Goal: Task Accomplishment & Management: Use online tool/utility

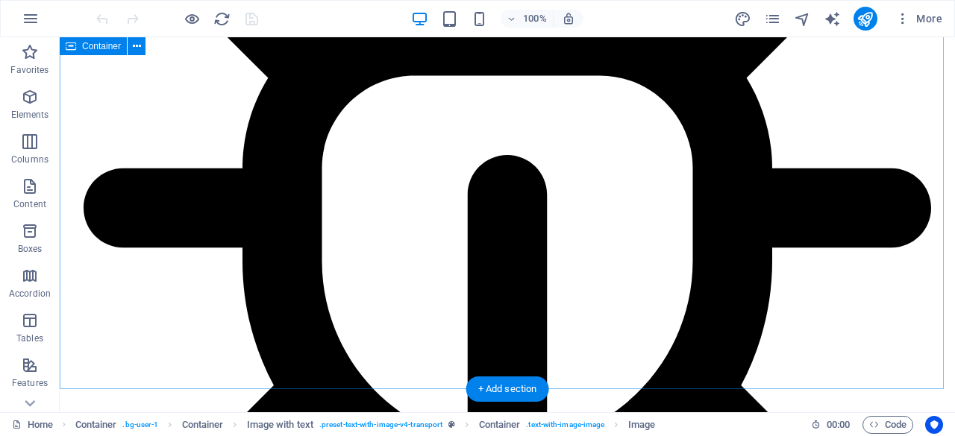
scroll to position [2163, 0]
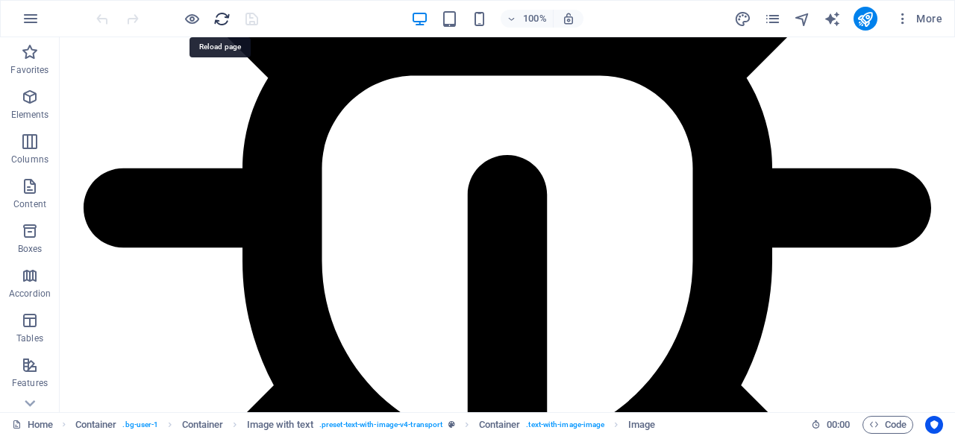
click at [227, 16] on icon "reload" at bounding box center [221, 18] width 17 height 17
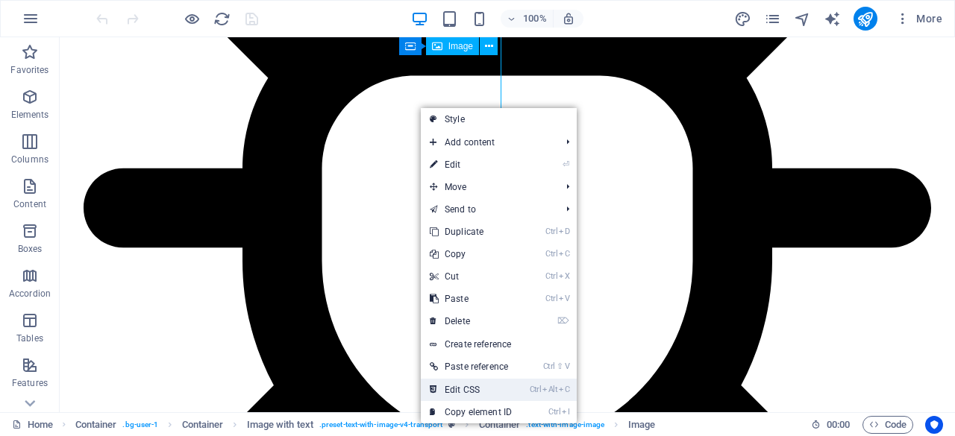
click at [465, 396] on link "Ctrl Alt C Edit CSS" at bounding box center [471, 390] width 100 height 22
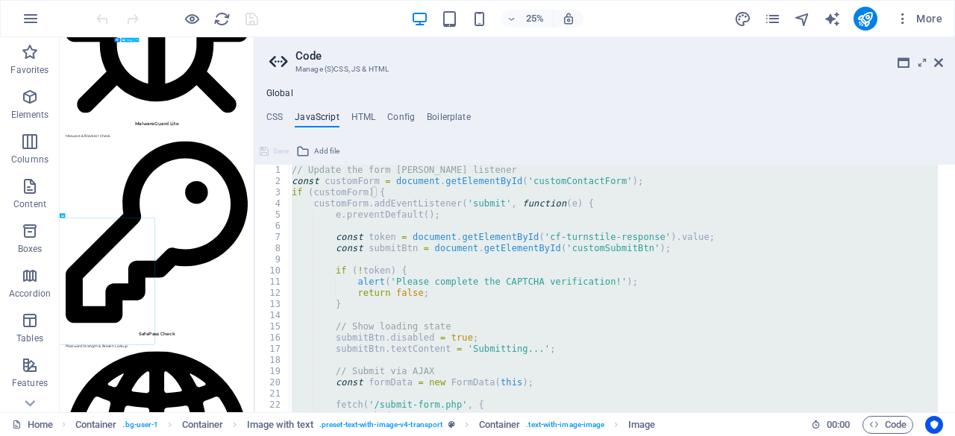
click at [320, 117] on h4 "JavaScript" at bounding box center [317, 120] width 44 height 16
click at [401, 204] on div "// Update the form submit event listener const customForm = document . getEleme…" at bounding box center [613, 289] width 649 height 248
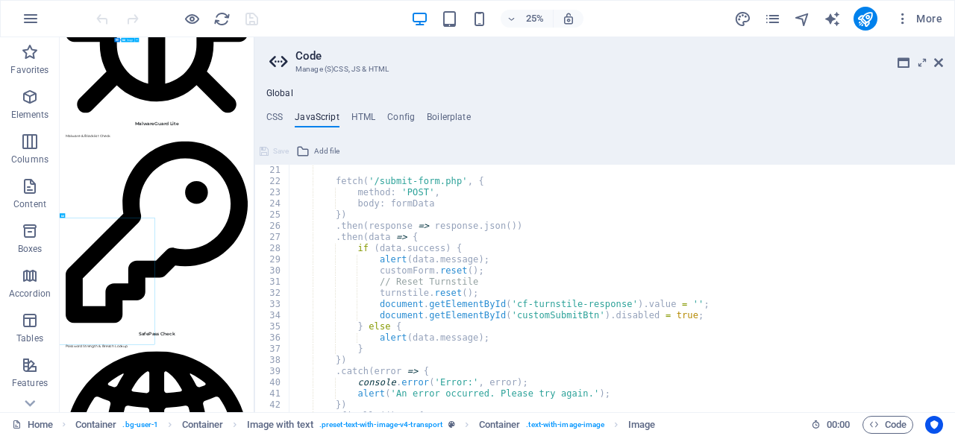
scroll to position [312, 0]
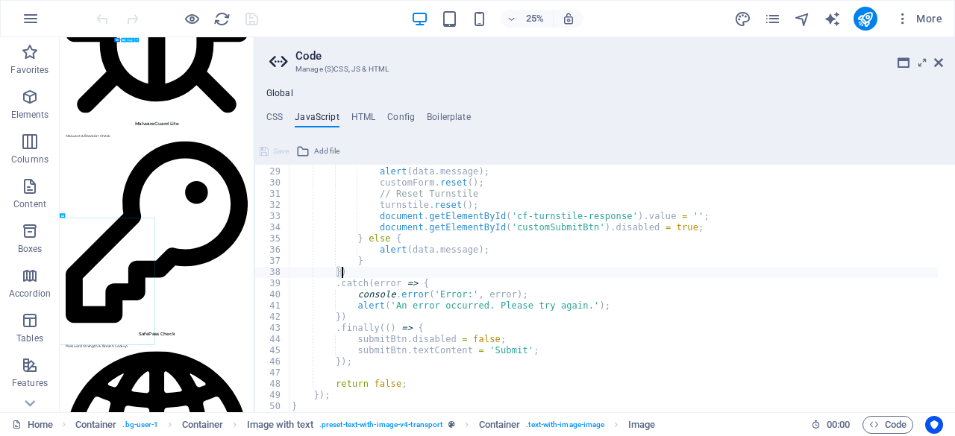
click at [535, 273] on div "if ( data . success ) { alert ( data . message ) ; customForm . reset ( ) ; // …" at bounding box center [613, 290] width 649 height 270
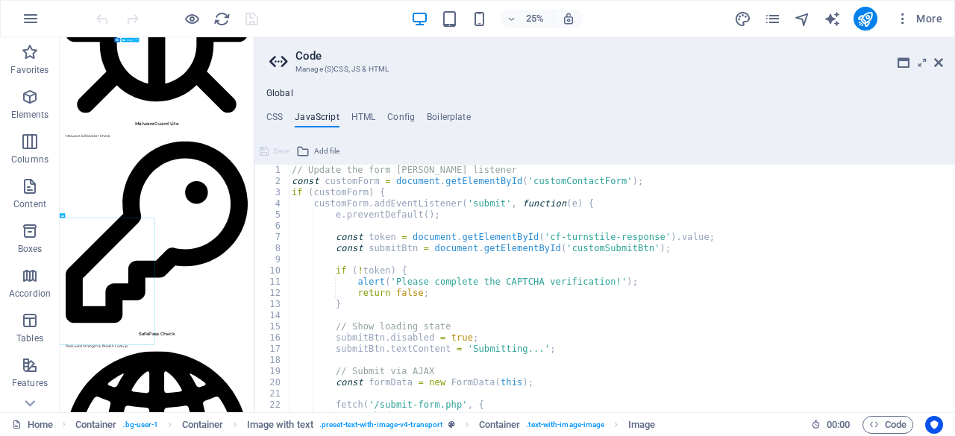
scroll to position [0, 0]
click at [568, 304] on div "// Update the form submit event listener const customForm = document . getEleme…" at bounding box center [613, 300] width 649 height 270
click at [371, 205] on div "// Update the form submit event listener const customForm = document . getEleme…" at bounding box center [613, 300] width 649 height 270
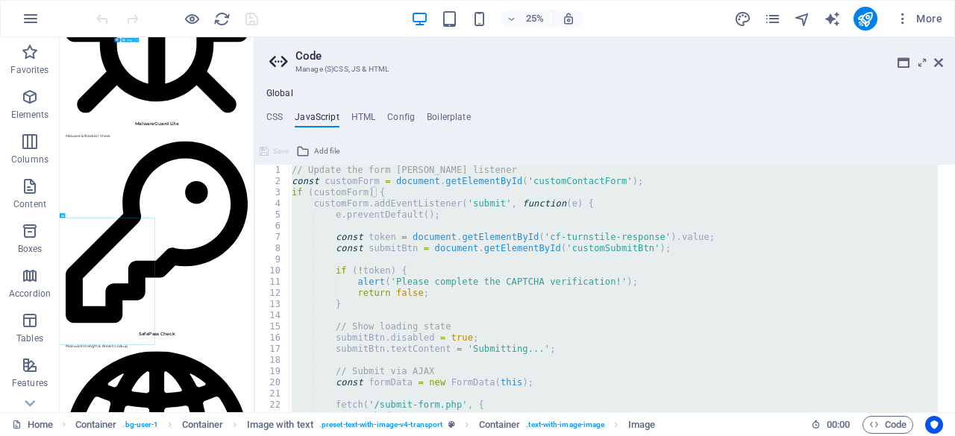
paste textarea "});"
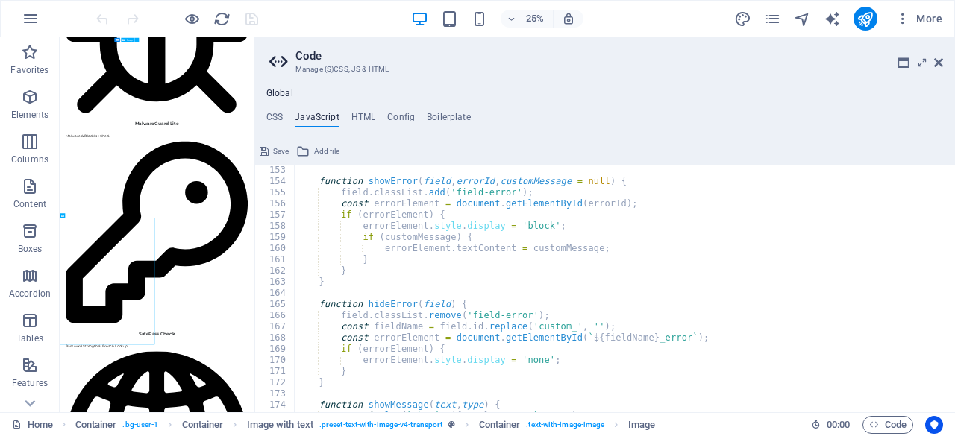
scroll to position [1945, 0]
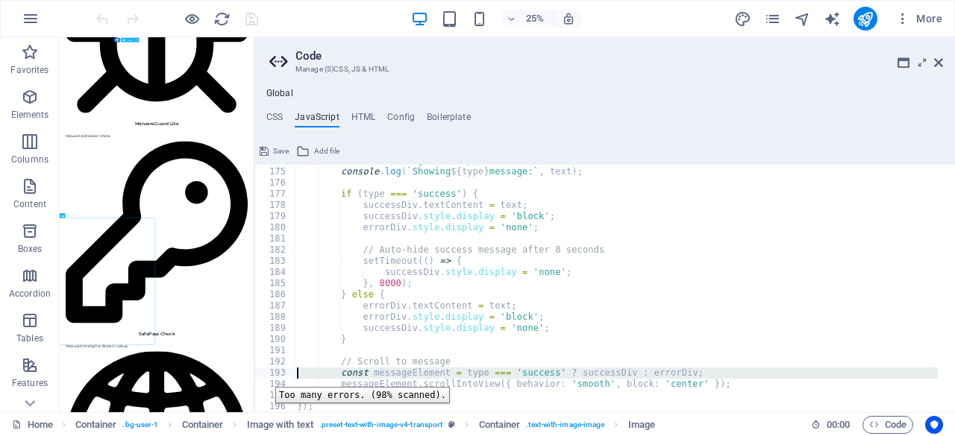
click at [264, 376] on div "193" at bounding box center [275, 373] width 40 height 11
click at [530, 374] on div "function showMessage ( text , type ) { console . log ( ` Showing ${ type } mess…" at bounding box center [616, 289] width 644 height 248
type textarea "const messageElement = type === 'success' ? successDiv : errorDiv;"
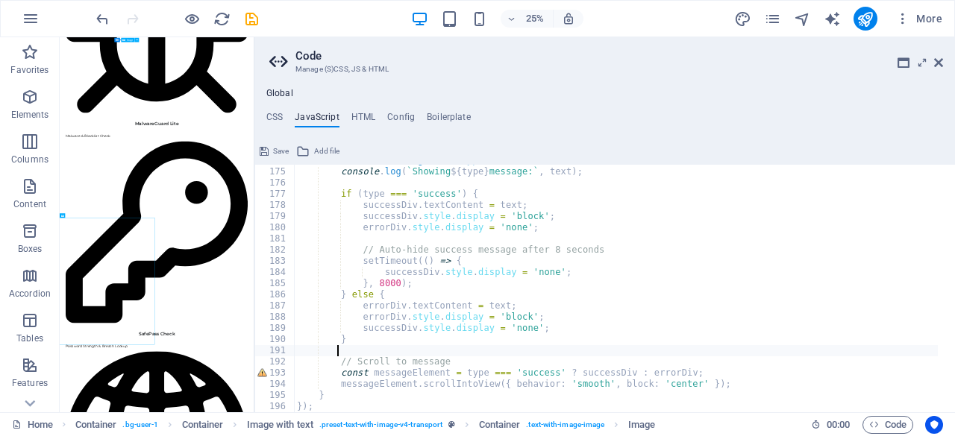
click at [559, 356] on div "function showMessage ( text , type ) { console . log ( ` Showing ${ type } mess…" at bounding box center [616, 290] width 644 height 270
click at [478, 325] on div "function showMessage ( text , type ) { console . log ( ` Showing ${ type } mess…" at bounding box center [616, 290] width 644 height 270
click at [260, 374] on div "193" at bounding box center [275, 373] width 40 height 11
type textarea "const messageElement = type === 'success' ? successDiv : errorDiv; messageEleme…"
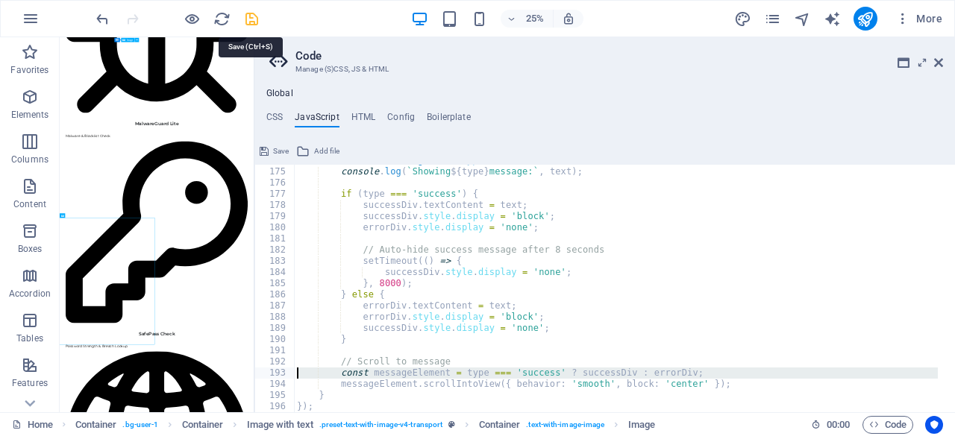
click at [251, 17] on icon "save" at bounding box center [251, 18] width 17 height 17
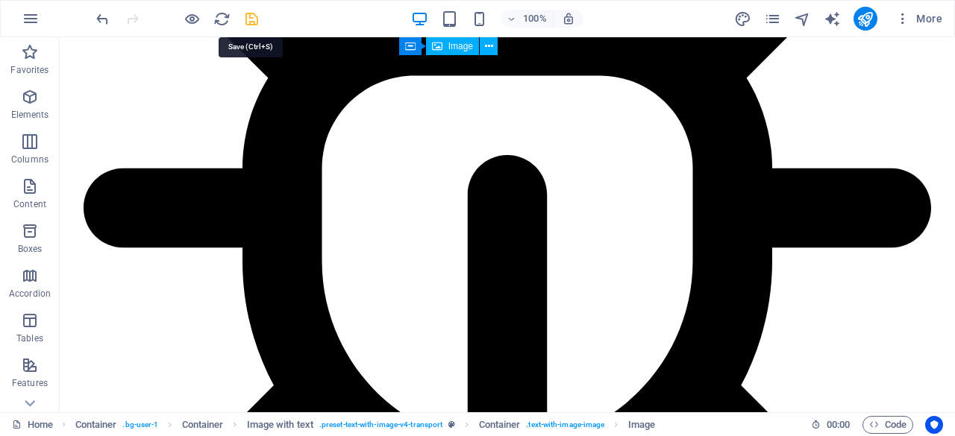
click at [254, 20] on icon "save" at bounding box center [251, 18] width 17 height 17
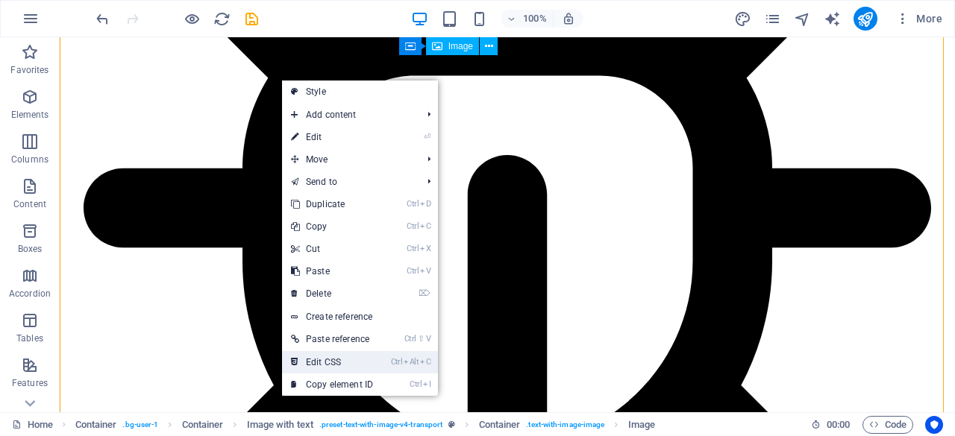
click at [337, 355] on link "Ctrl Alt C Edit CSS" at bounding box center [332, 362] width 100 height 22
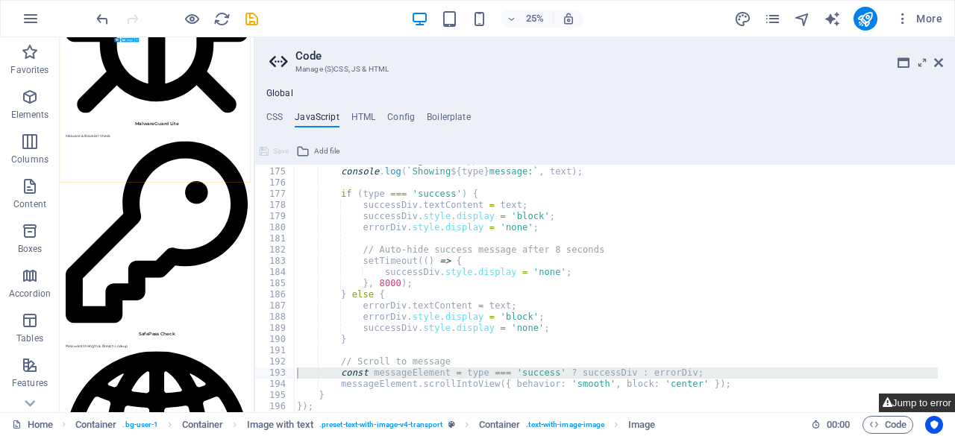
click at [917, 405] on button "Jump to error" at bounding box center [917, 403] width 76 height 19
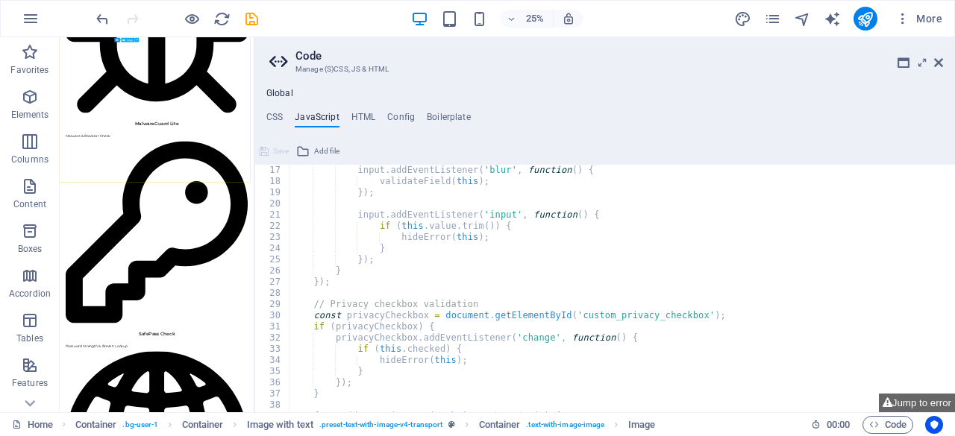
scroll to position [0, 0]
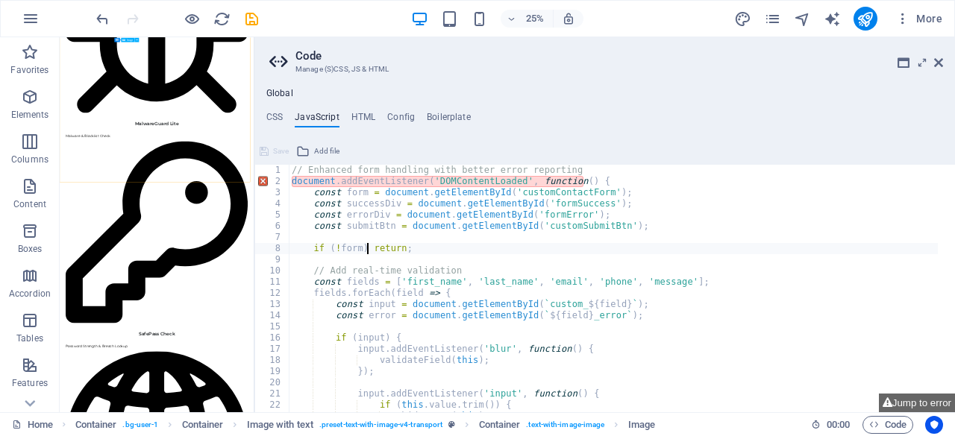
click at [366, 253] on div "// Enhanced form handling with better error reporting document . addEventListen…" at bounding box center [613, 300] width 649 height 270
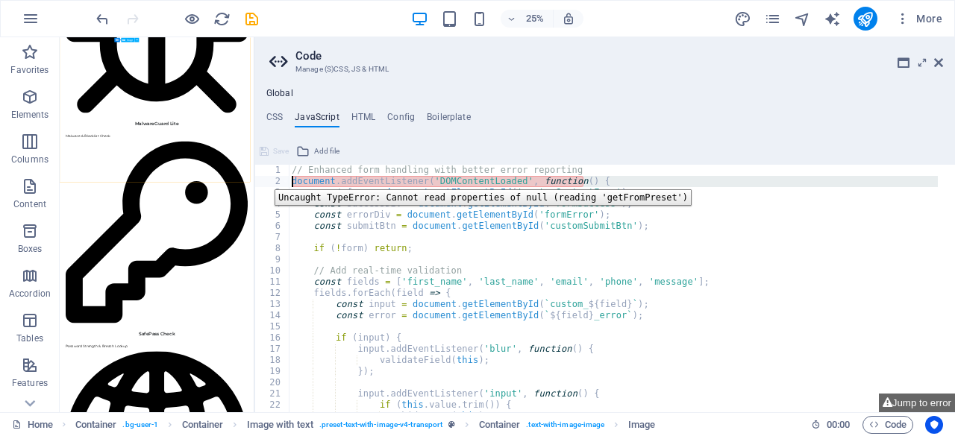
click at [263, 178] on div "2" at bounding box center [272, 181] width 35 height 11
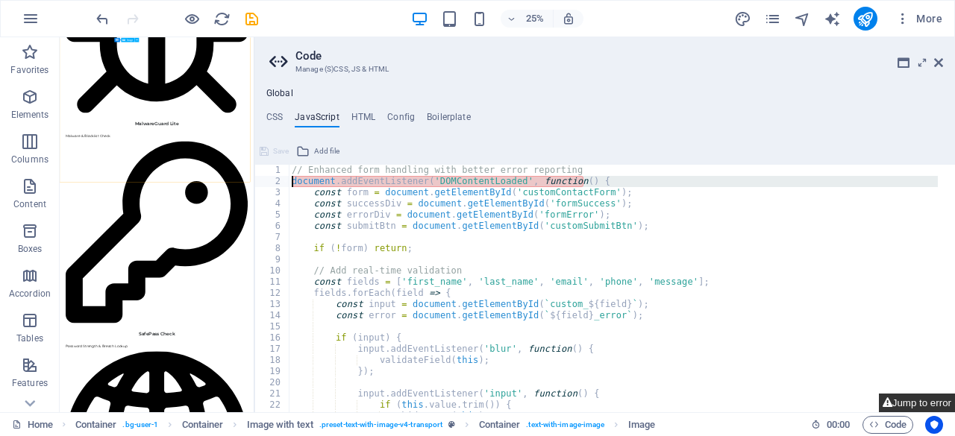
click at [889, 398] on button "Jump to error" at bounding box center [917, 403] width 76 height 19
drag, startPoint x: 901, startPoint y: 402, endPoint x: 784, endPoint y: 382, distance: 118.8
click at [901, 403] on button "Jump to error" at bounding box center [917, 403] width 76 height 19
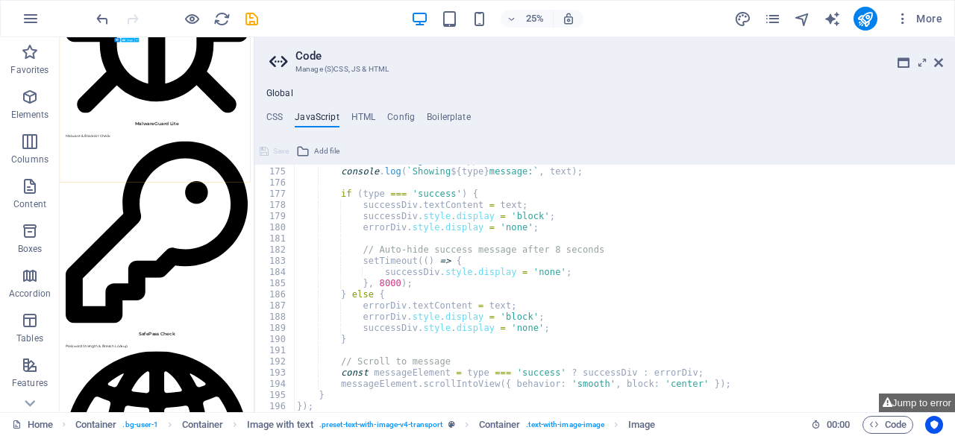
scroll to position [1945, 0]
click at [326, 327] on div "function showMessage ( text , type ) { console . log ( ` Showing ${ type } mess…" at bounding box center [616, 290] width 644 height 270
type textarea "successDiv.style.display = 'none';"
click at [365, 119] on h4 "HTML" at bounding box center [363, 120] width 25 height 16
type textarea "<a href="#main-content" class="wv-link-content button">Skip to main content</a>"
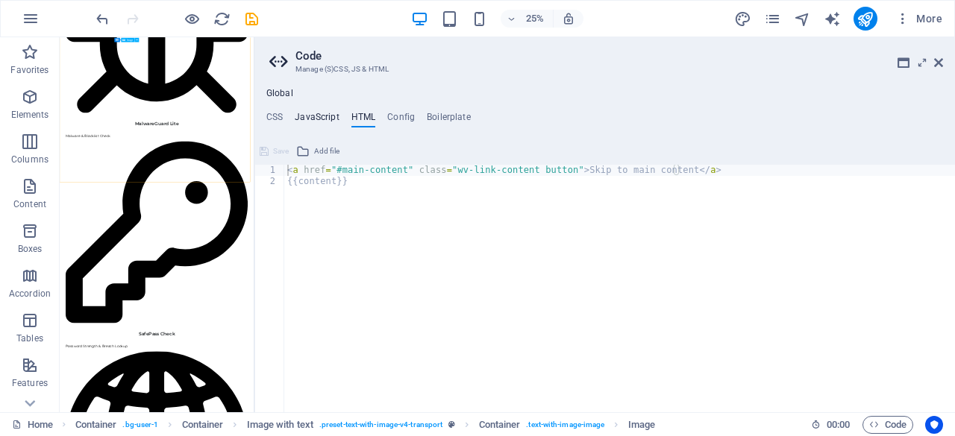
click at [327, 114] on h4 "JavaScript" at bounding box center [317, 120] width 44 height 16
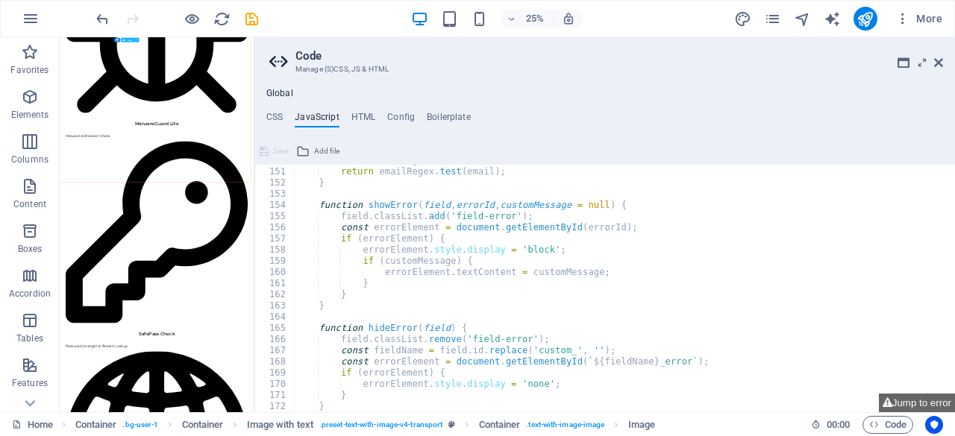
scroll to position [1408, 0]
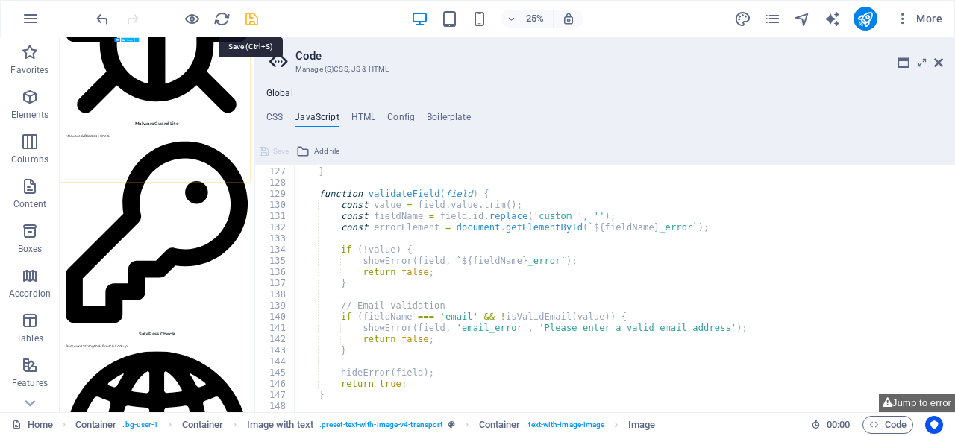
click at [257, 16] on icon "save" at bounding box center [251, 18] width 17 height 17
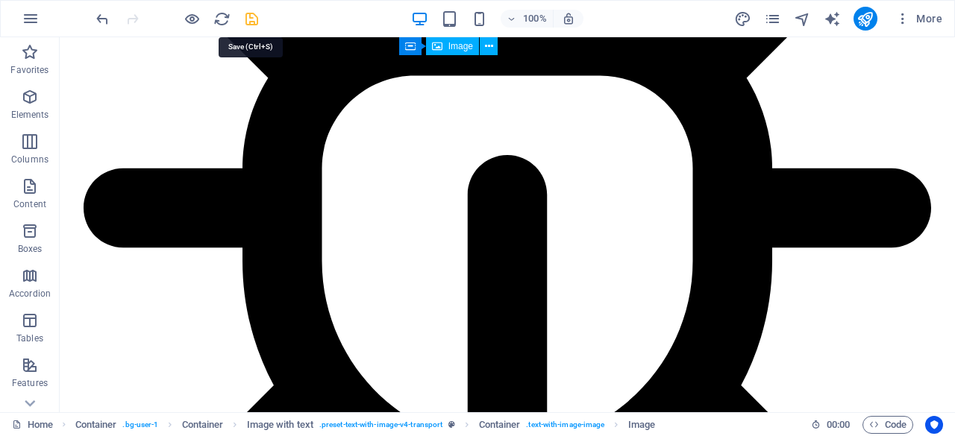
click at [245, 16] on icon "save" at bounding box center [251, 18] width 17 height 17
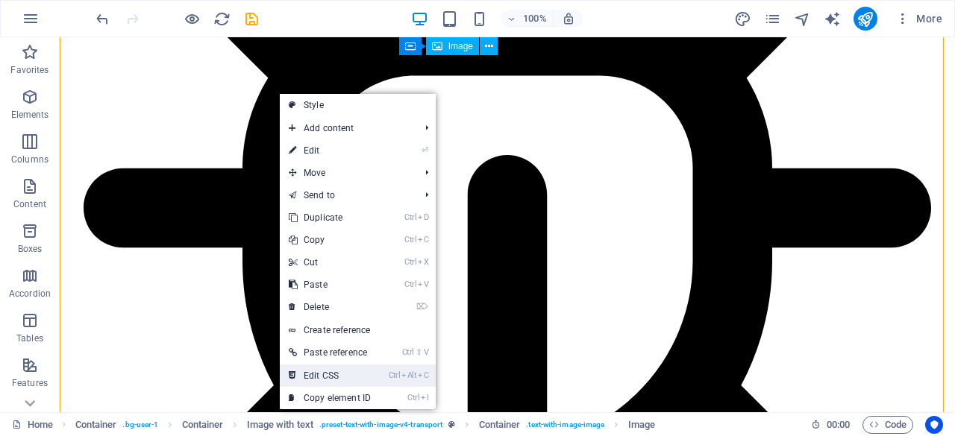
click at [352, 374] on link "Ctrl Alt C Edit CSS" at bounding box center [330, 376] width 100 height 22
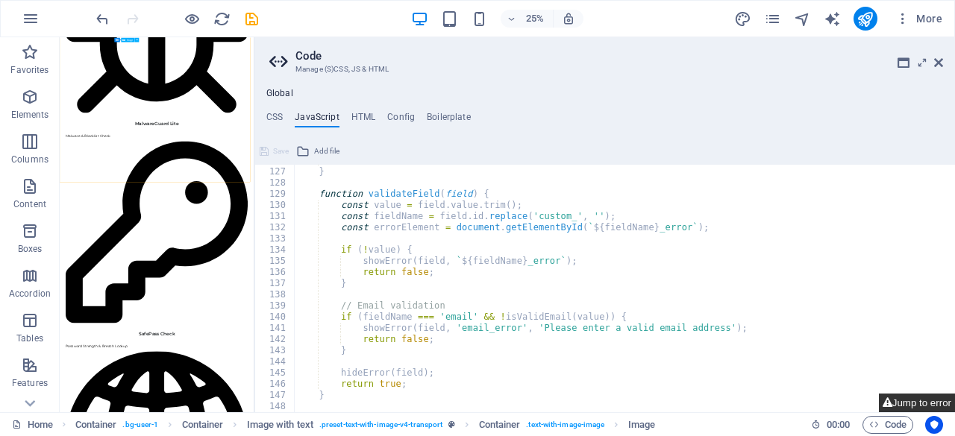
click at [896, 403] on button "Jump to error" at bounding box center [917, 403] width 76 height 19
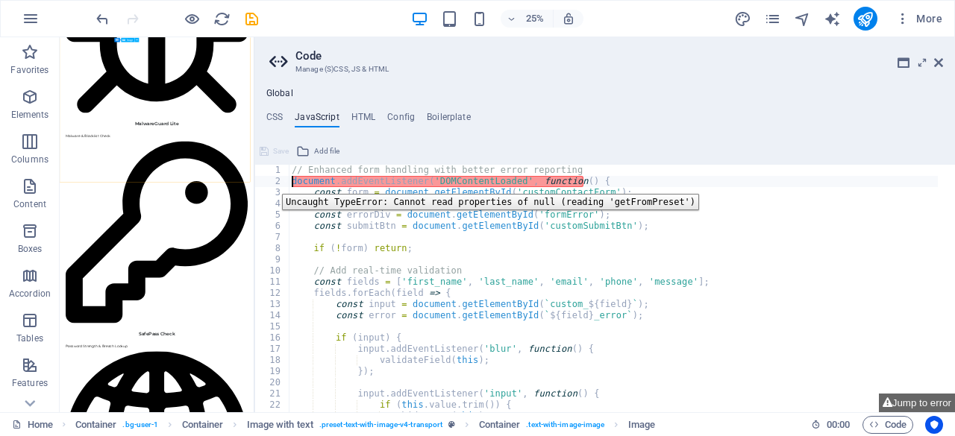
drag, startPoint x: 271, startPoint y: 183, endPoint x: 583, endPoint y: 201, distance: 313.1
click at [583, 201] on div "// Enhanced form handling with better error reporting document . addEventListen…" at bounding box center [613, 300] width 649 height 270
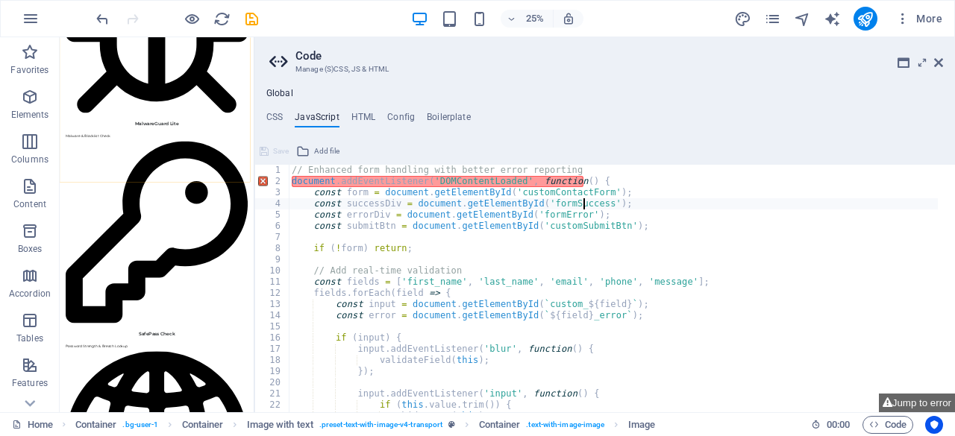
click at [509, 224] on div "// Enhanced form handling with better error reporting document . addEventListen…" at bounding box center [613, 300] width 649 height 270
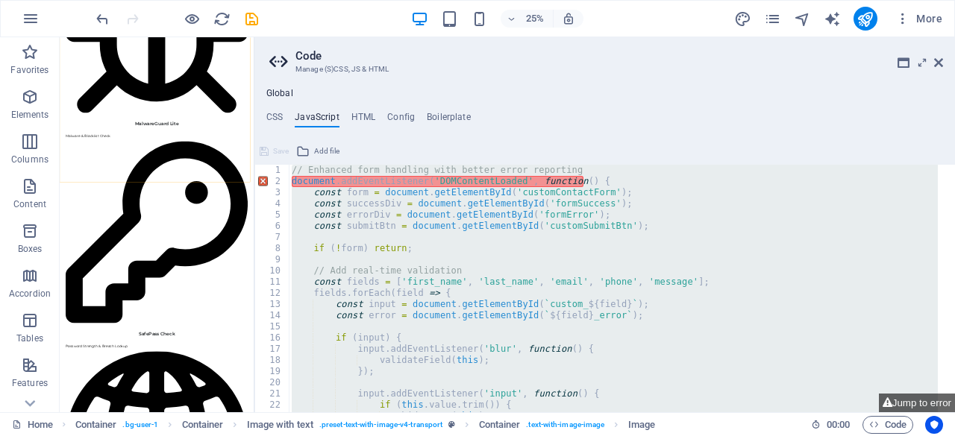
paste textarea "}"
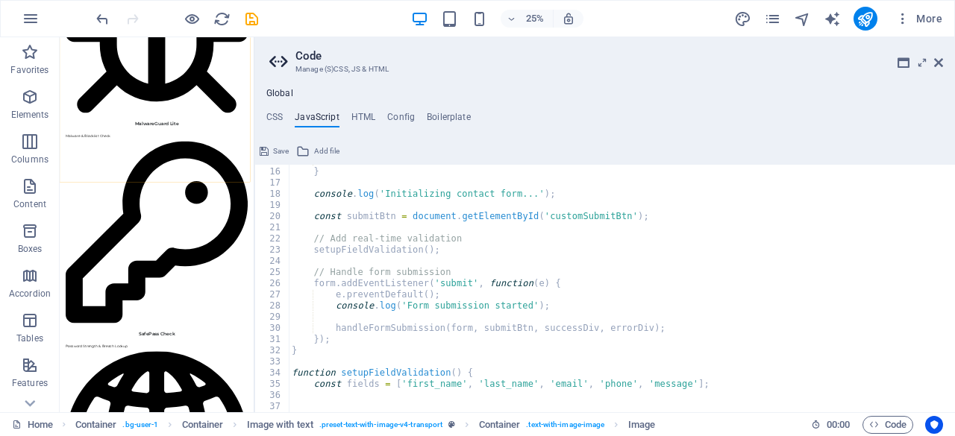
scroll to position [0, 0]
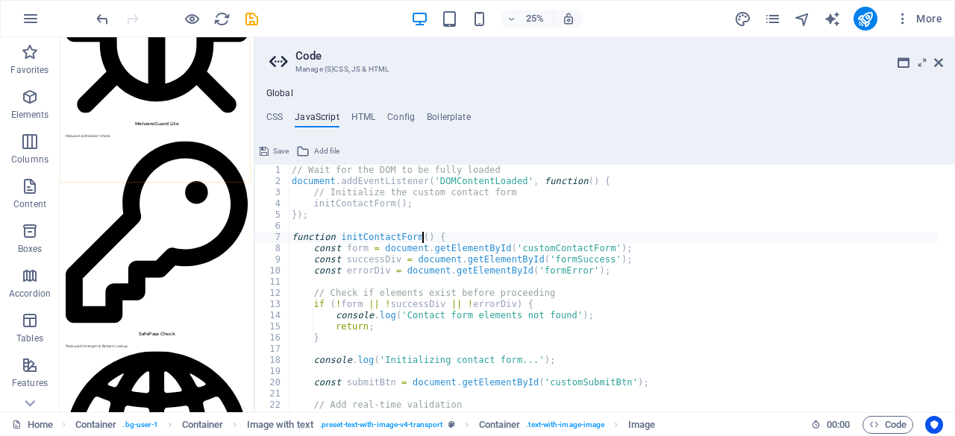
click at [424, 236] on div "// Wait for the DOM to be fully loaded document . addEventListener ( 'DOMConten…" at bounding box center [651, 291] width 725 height 253
type textarea "function initContactForm() {"
click at [252, 22] on icon "save" at bounding box center [251, 18] width 17 height 17
click at [556, 222] on div "// Wait for the DOM to be fully loaded document . addEventListener ( 'DOMConten…" at bounding box center [651, 291] width 725 height 253
click at [254, 21] on icon "save" at bounding box center [251, 18] width 17 height 17
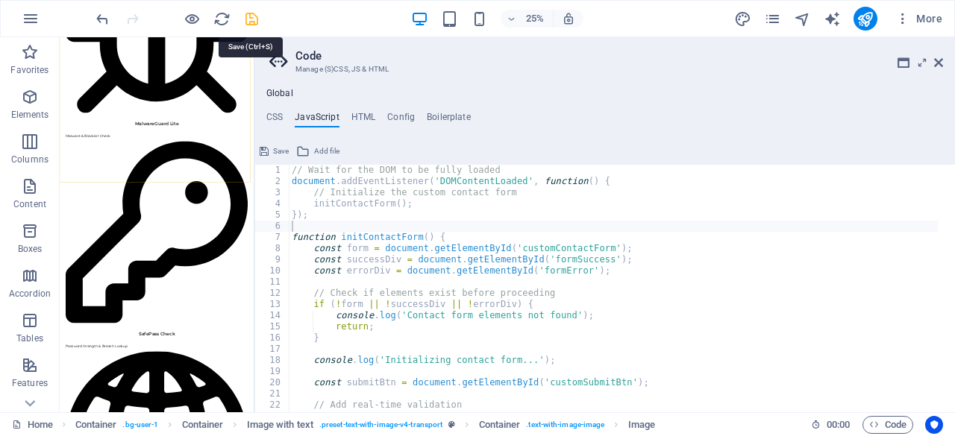
click at [254, 21] on icon "save" at bounding box center [251, 18] width 17 height 17
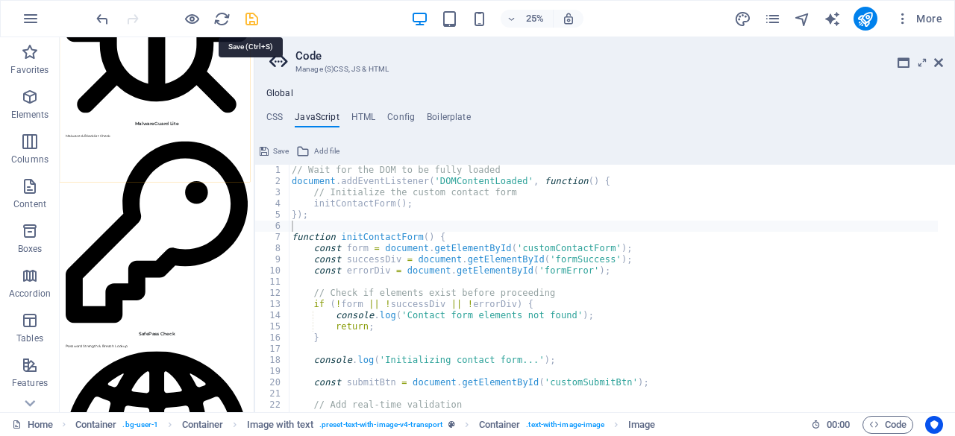
click at [254, 21] on icon "save" at bounding box center [251, 18] width 17 height 17
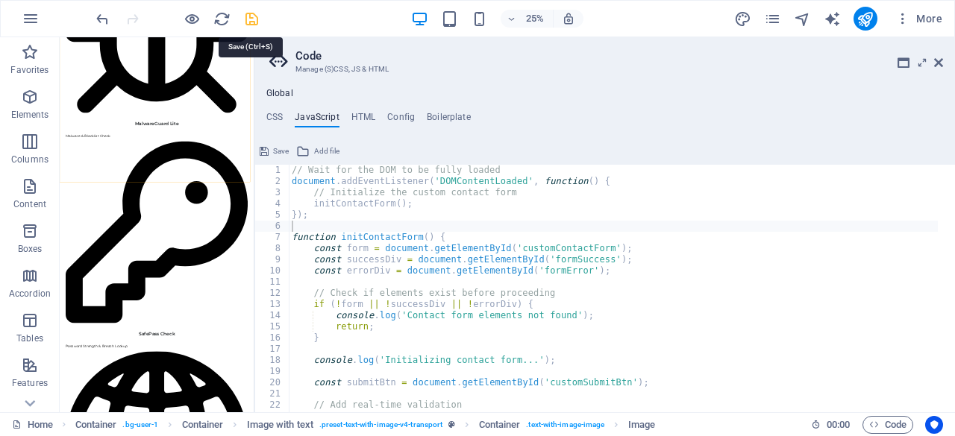
click at [254, 21] on icon "save" at bounding box center [251, 18] width 17 height 17
click at [222, 17] on icon "reload" at bounding box center [221, 18] width 17 height 17
click at [252, 19] on icon "save" at bounding box center [251, 18] width 17 height 17
type textarea "const form = document.getElementById('customContactForm');"
click at [383, 247] on div "// Wait for the DOM to be fully loaded document . addEventListener ( 'DOMConten…" at bounding box center [651, 291] width 725 height 253
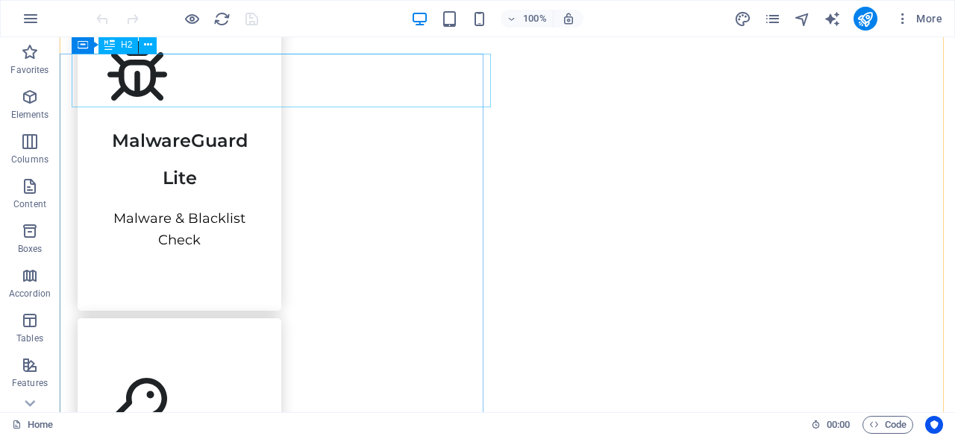
scroll to position [1193, 0]
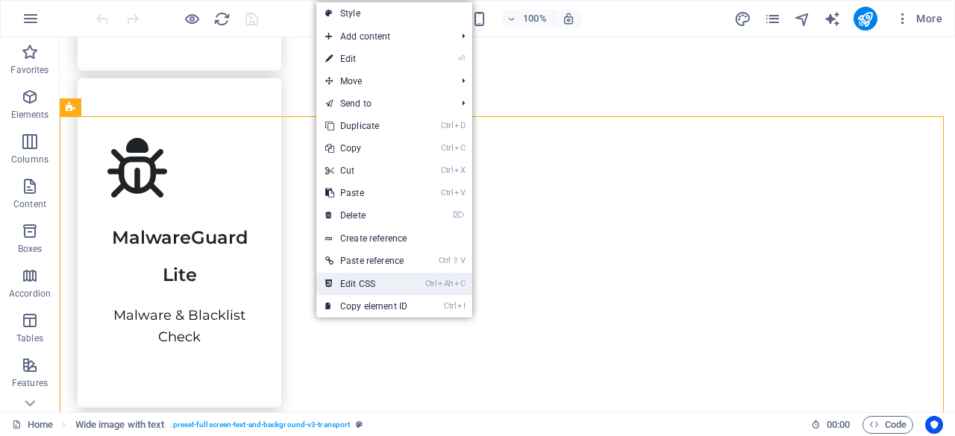
click at [388, 277] on link "Ctrl Alt C Edit CSS" at bounding box center [366, 284] width 100 height 22
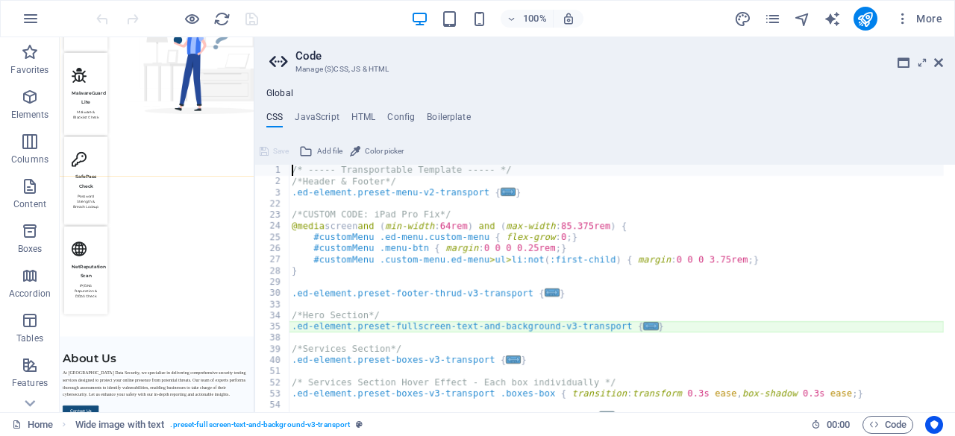
scroll to position [1313, 0]
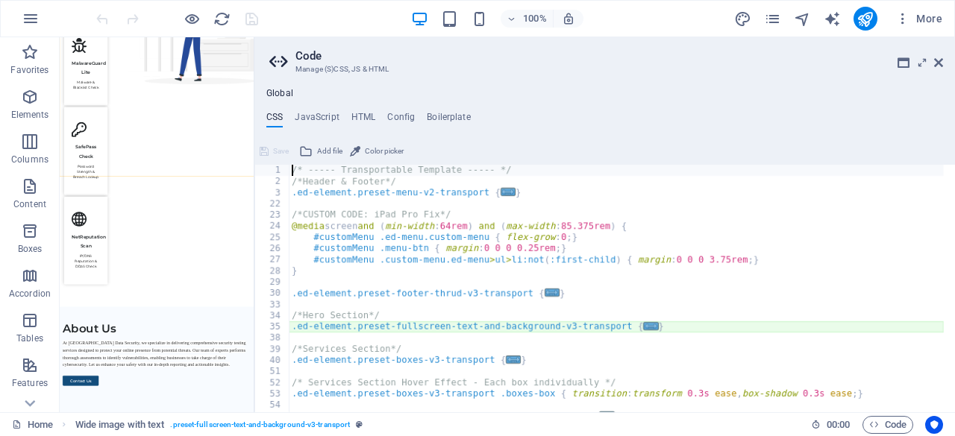
type textarea "@include fullscreen-text-and-background-v3($full-width: false, $box-background:…"
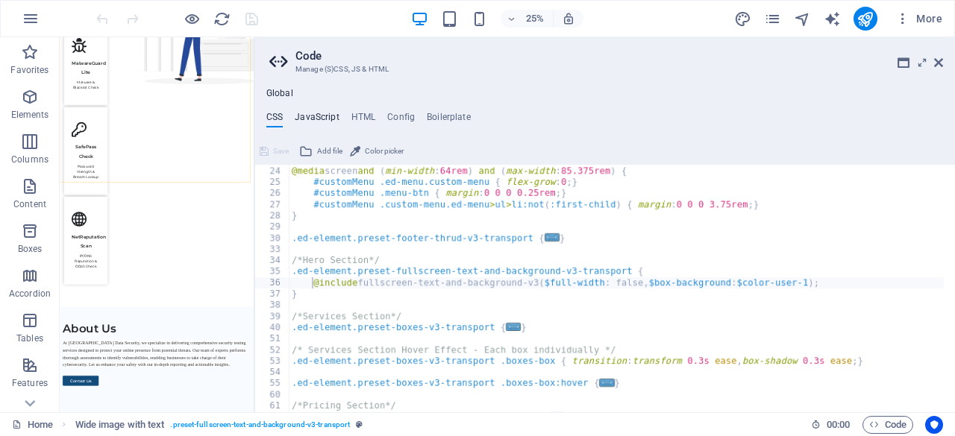
click at [316, 116] on h4 "JavaScript" at bounding box center [317, 120] width 44 height 16
type textarea "// Enhanced form handling with better error reporting"
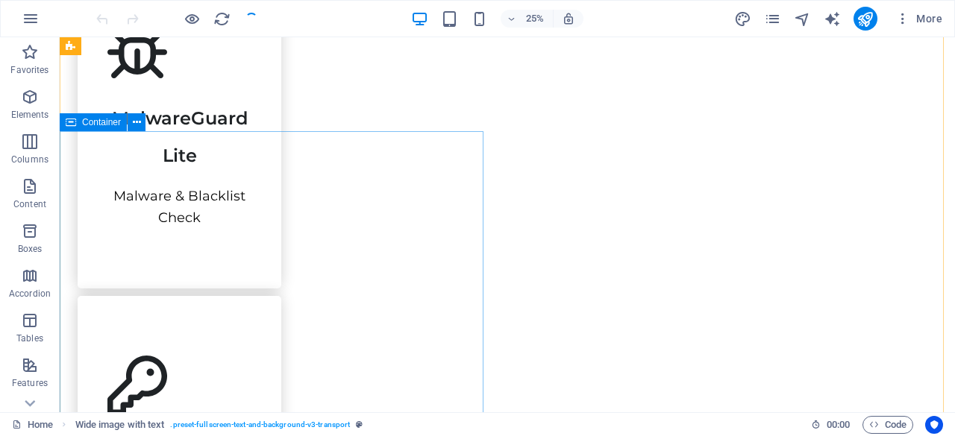
scroll to position [1291, 0]
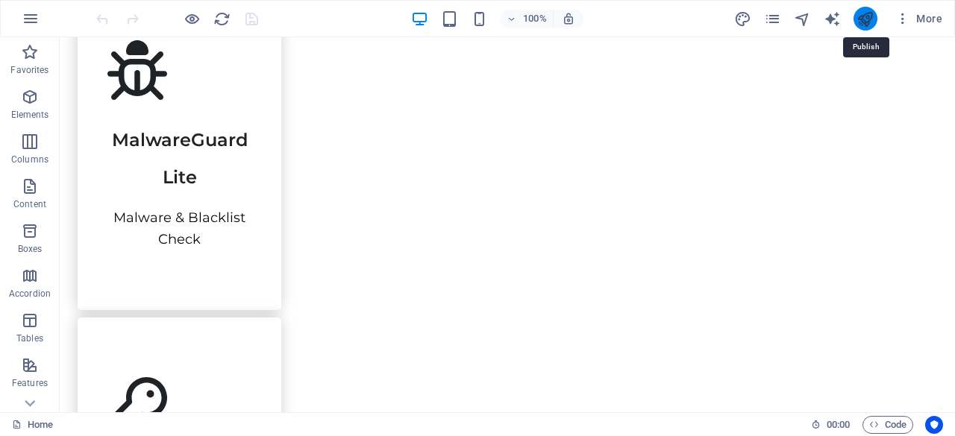
click at [869, 17] on icon "publish" at bounding box center [864, 18] width 17 height 17
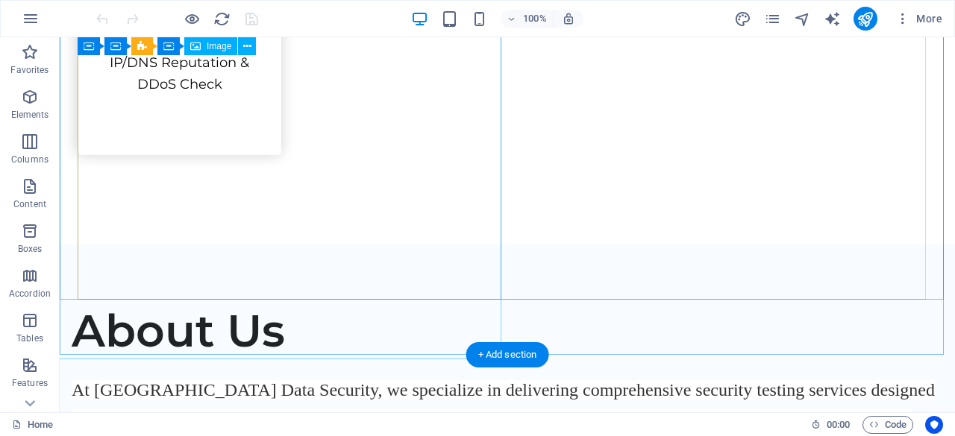
scroll to position [1969, 0]
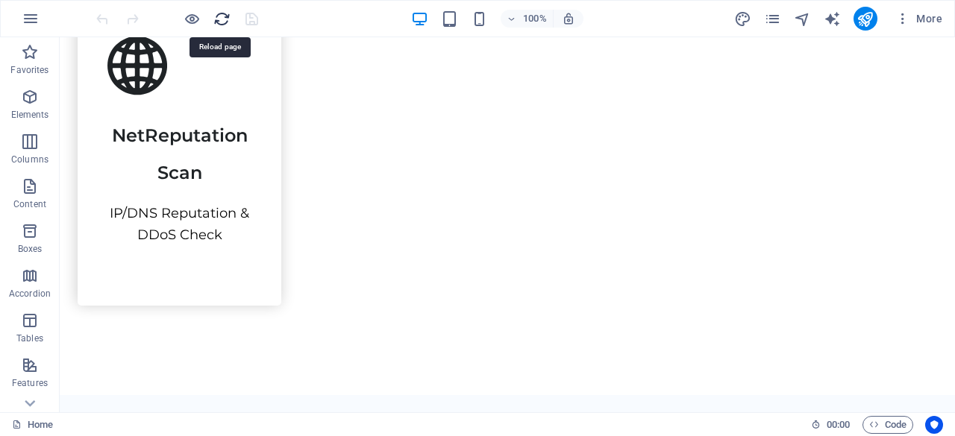
click at [224, 16] on icon "reload" at bounding box center [221, 18] width 17 height 17
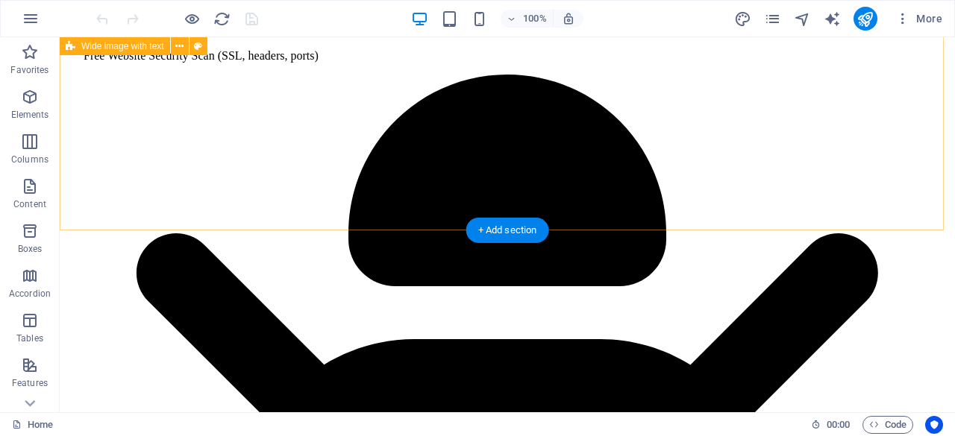
scroll to position [1298, 0]
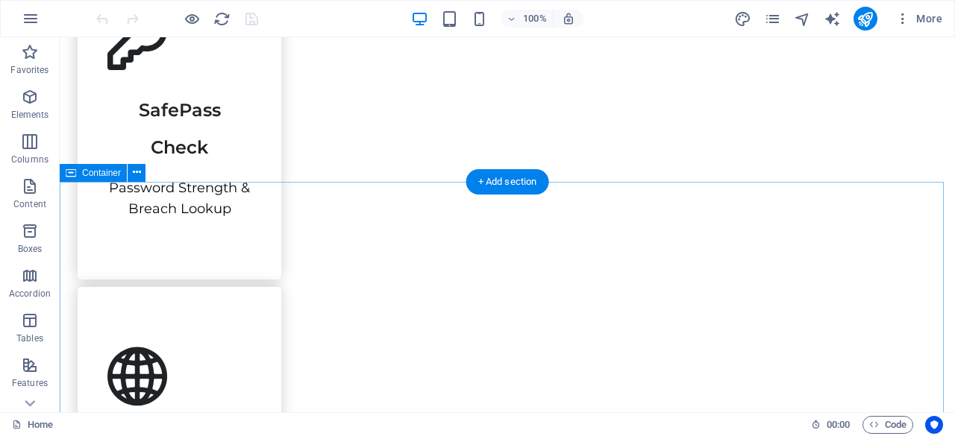
scroll to position [1447, 0]
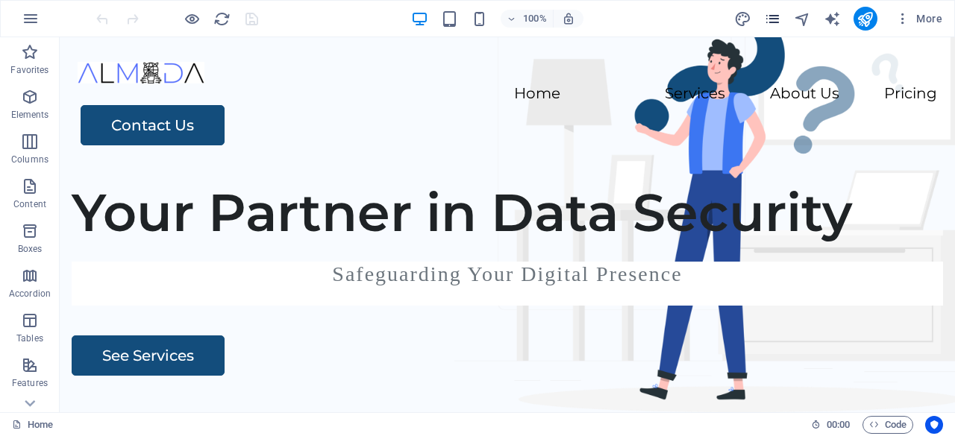
click at [773, 20] on icon "pages" at bounding box center [772, 18] width 17 height 17
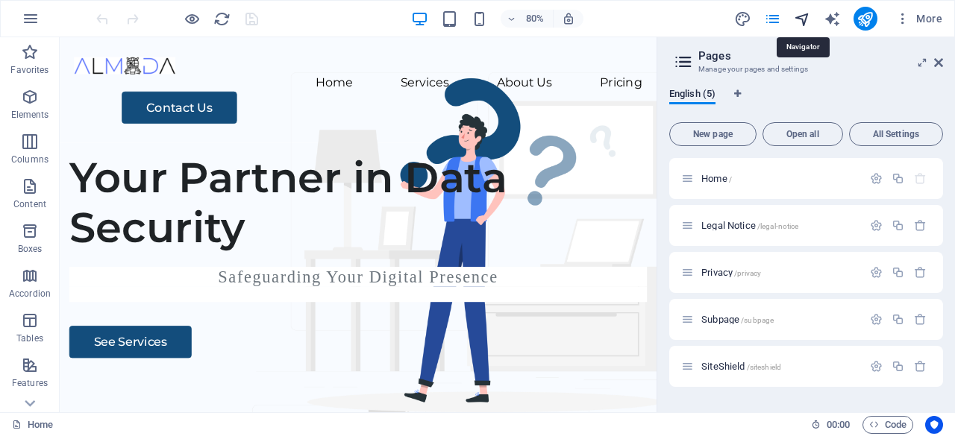
click at [805, 18] on icon "navigator" at bounding box center [802, 18] width 17 height 17
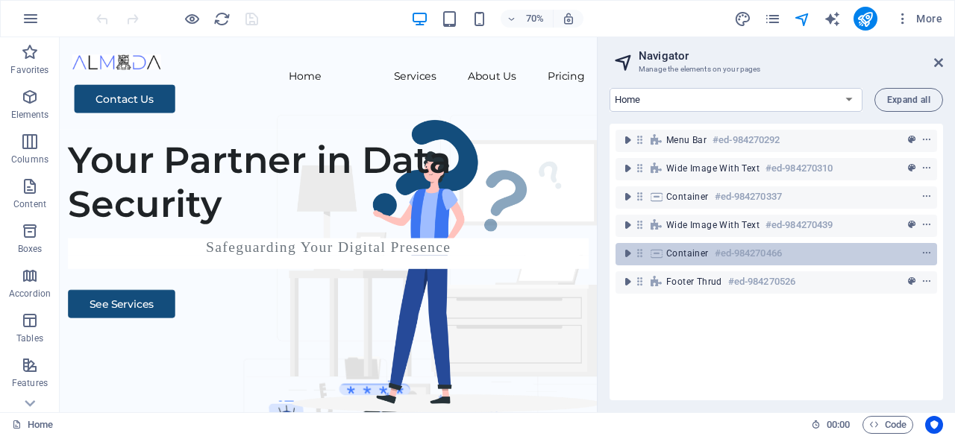
click at [695, 251] on span "Container" at bounding box center [687, 254] width 43 height 12
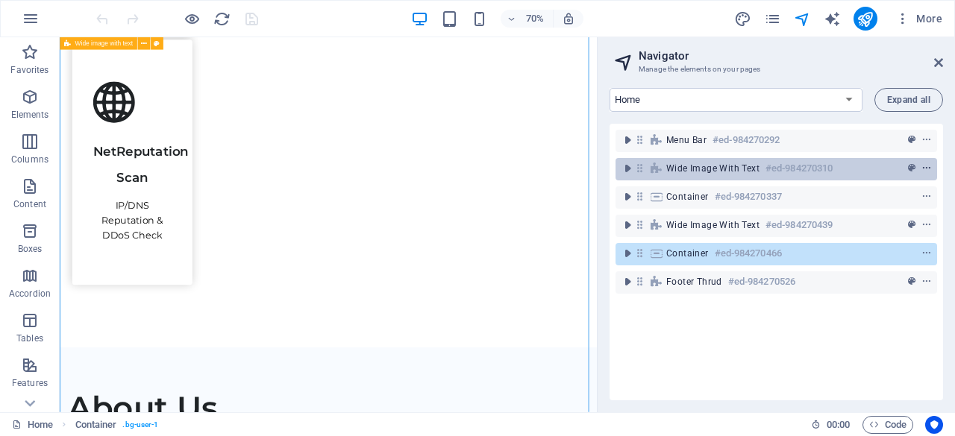
click at [921, 169] on icon "context-menu" at bounding box center [926, 168] width 10 height 10
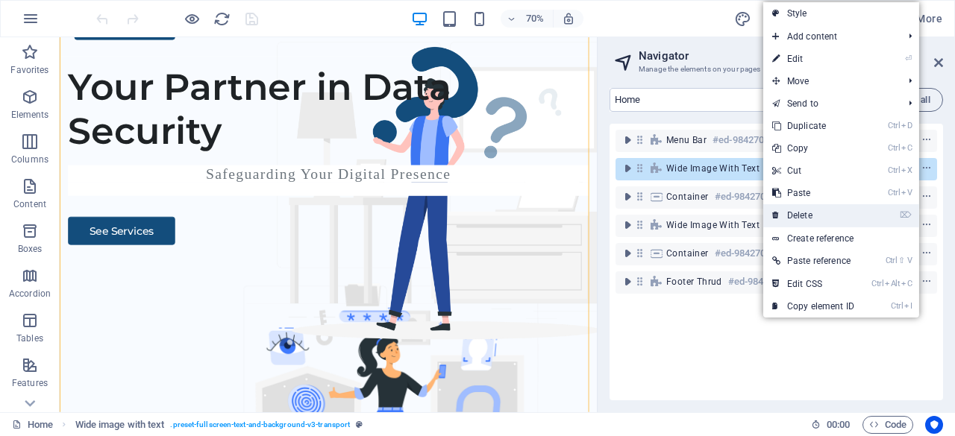
click at [815, 220] on link "⌦ Delete" at bounding box center [813, 215] width 100 height 22
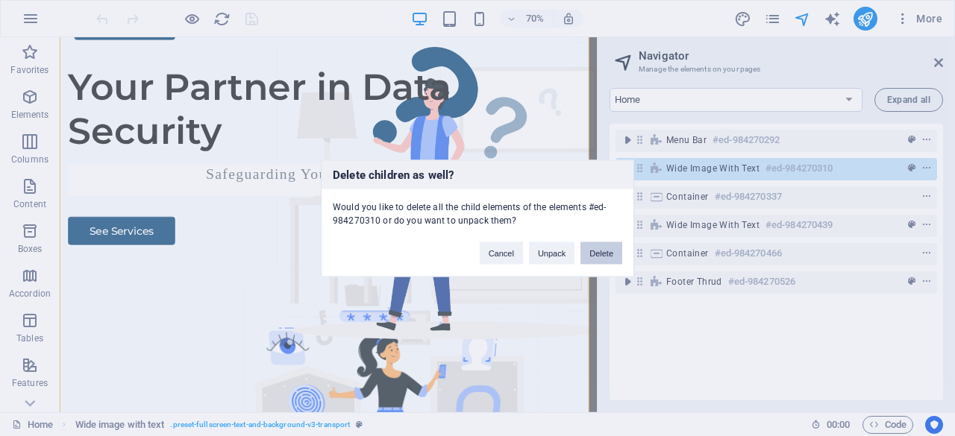
click at [607, 252] on button "Delete" at bounding box center [601, 253] width 42 height 22
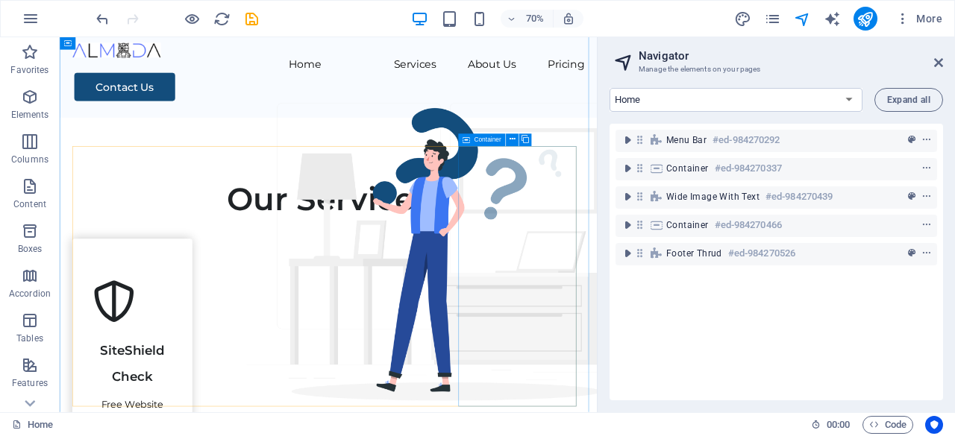
scroll to position [0, 0]
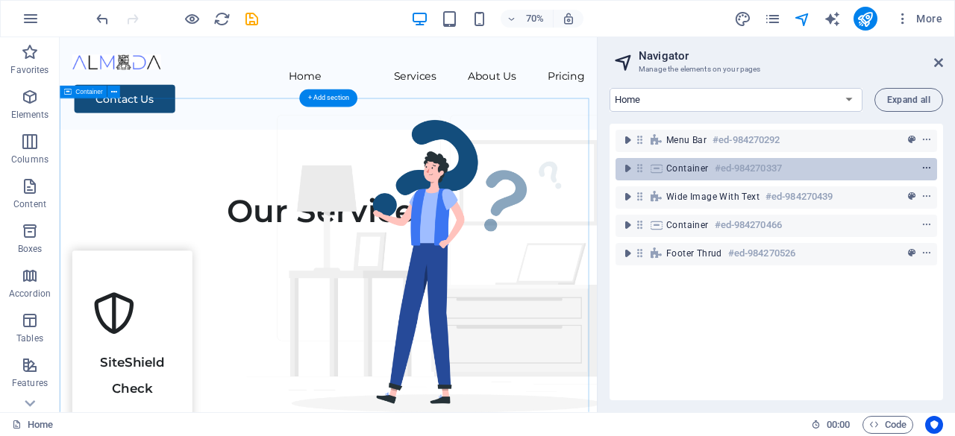
click at [923, 166] on icon "context-menu" at bounding box center [926, 168] width 10 height 10
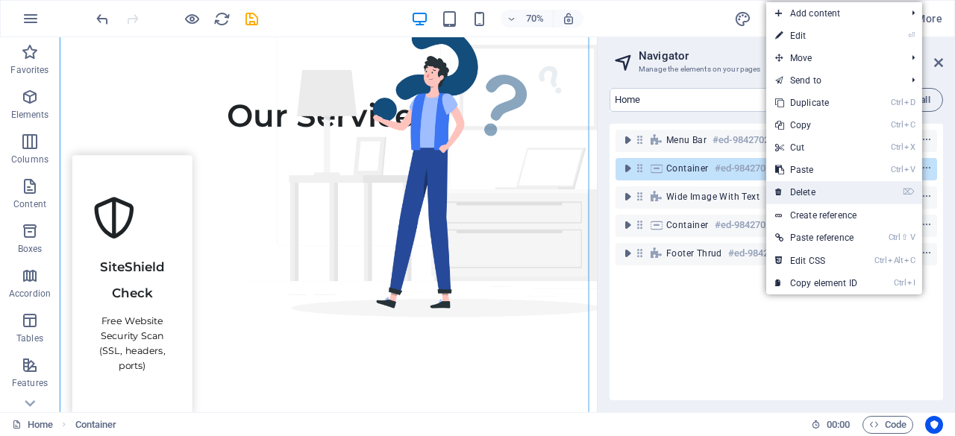
click at [820, 188] on link "⌦ Delete" at bounding box center [816, 192] width 100 height 22
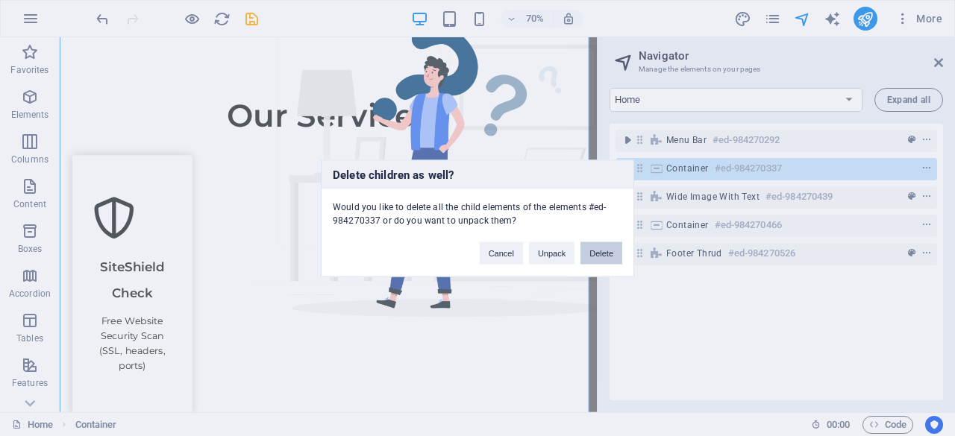
click at [618, 257] on button "Delete" at bounding box center [601, 253] width 42 height 22
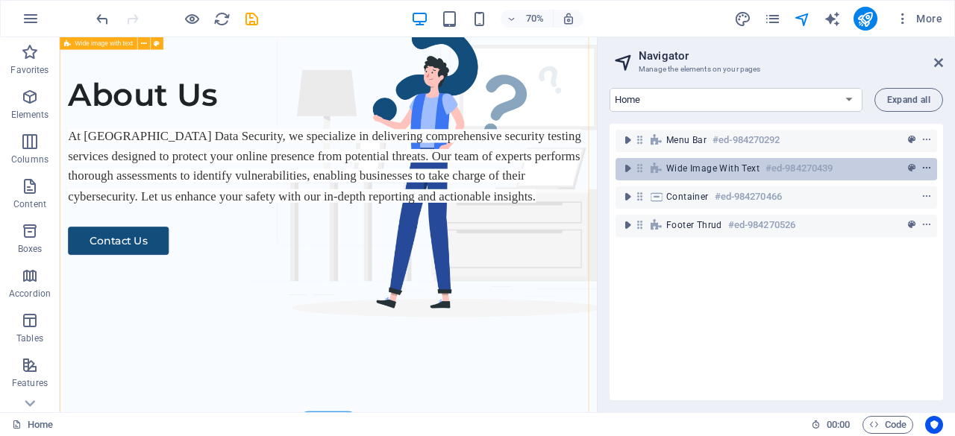
click at [923, 167] on icon "context-menu" at bounding box center [926, 168] width 10 height 10
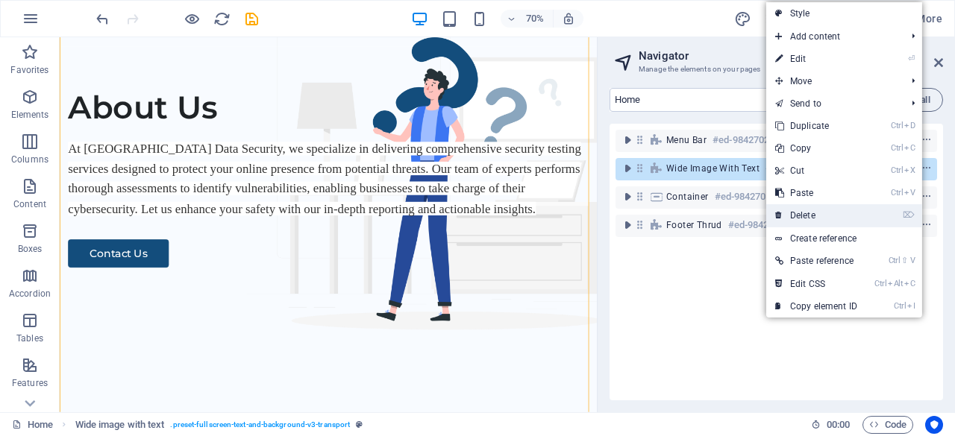
click at [820, 210] on link "⌦ Delete" at bounding box center [816, 215] width 100 height 22
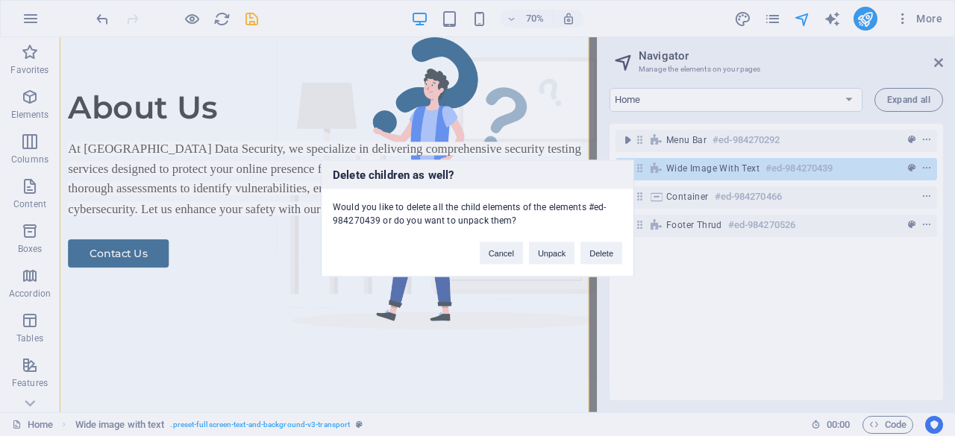
click at [621, 255] on button "Delete" at bounding box center [601, 253] width 42 height 22
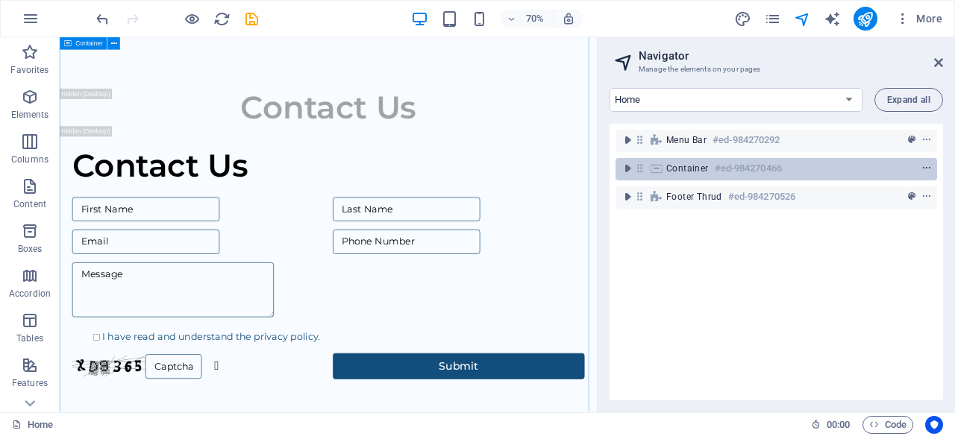
click at [921, 166] on icon "context-menu" at bounding box center [926, 168] width 10 height 10
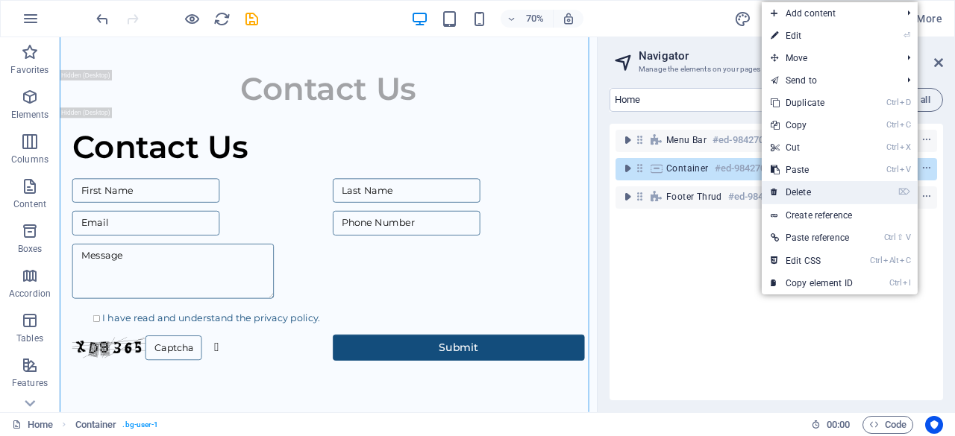
click at [803, 192] on link "⌦ Delete" at bounding box center [811, 192] width 100 height 22
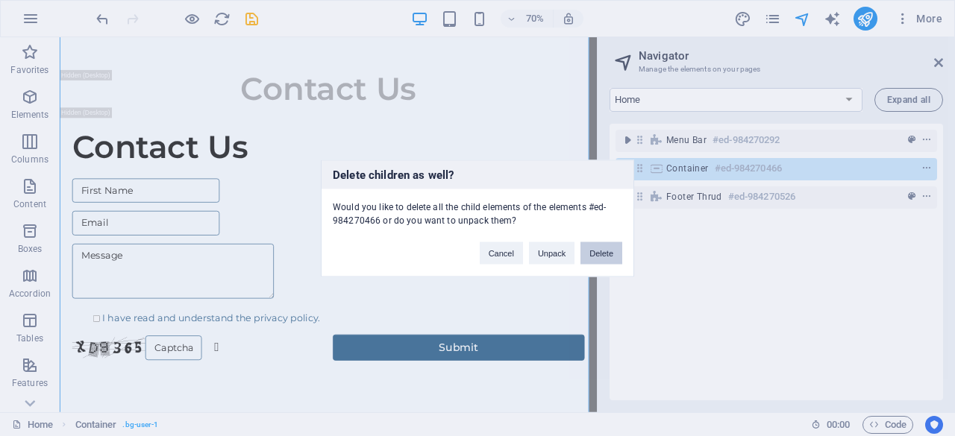
click at [615, 253] on button "Delete" at bounding box center [601, 253] width 42 height 22
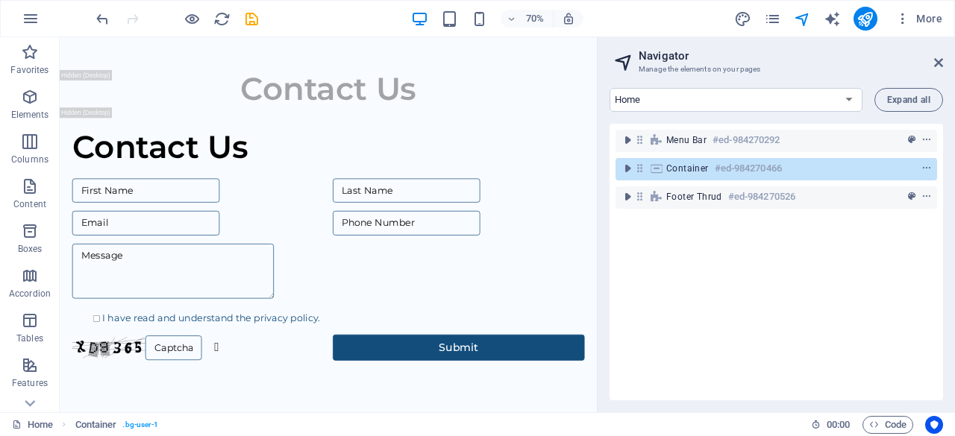
scroll to position [0, 0]
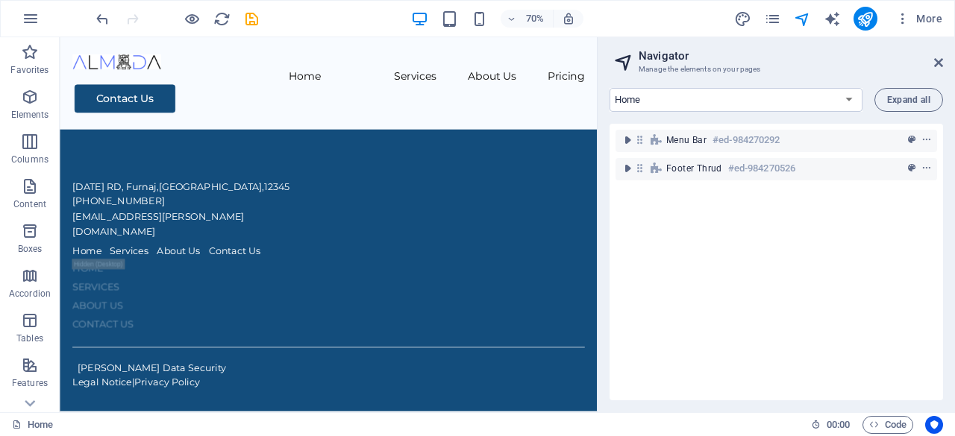
drag, startPoint x: 361, startPoint y: 503, endPoint x: 216, endPoint y: 419, distance: 168.1
click at [357, 436] on html "Skip to main content Menu Home Services About Us Pricing Contact Us [DATE][STRE…" at bounding box center [443, 304] width 767 height 535
click at [326, 98] on div "+ Add section" at bounding box center [328, 98] width 58 height 18
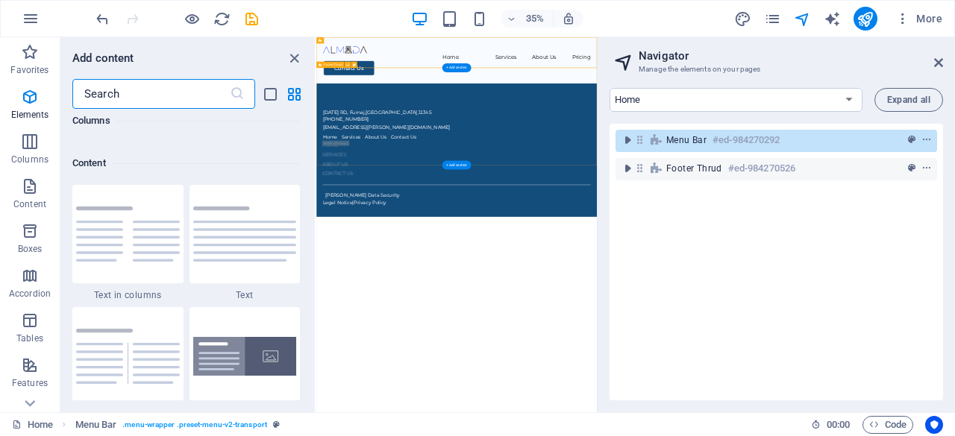
scroll to position [2610, 0]
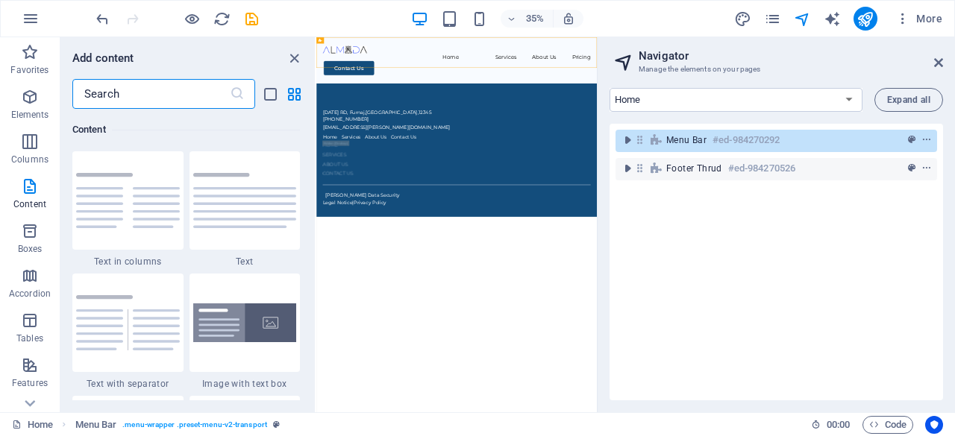
click at [119, 98] on input "text" at bounding box center [150, 94] width 157 height 30
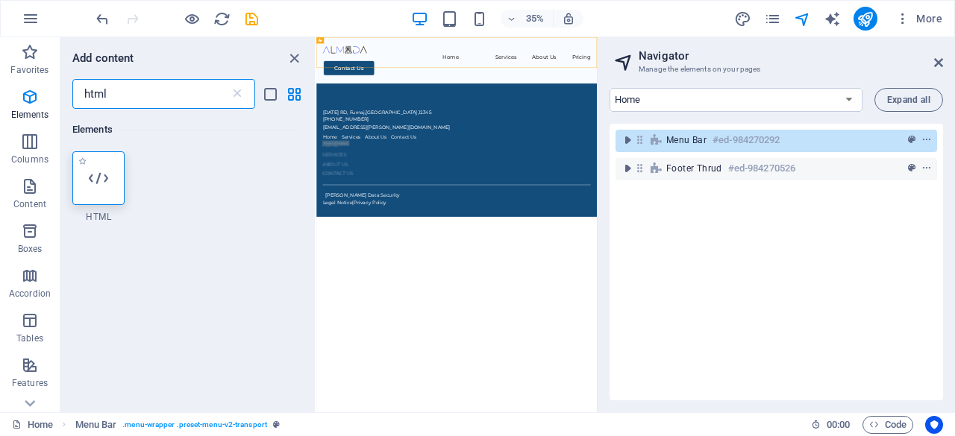
scroll to position [0, 0]
type input "html"
click at [98, 160] on div at bounding box center [98, 178] width 52 height 54
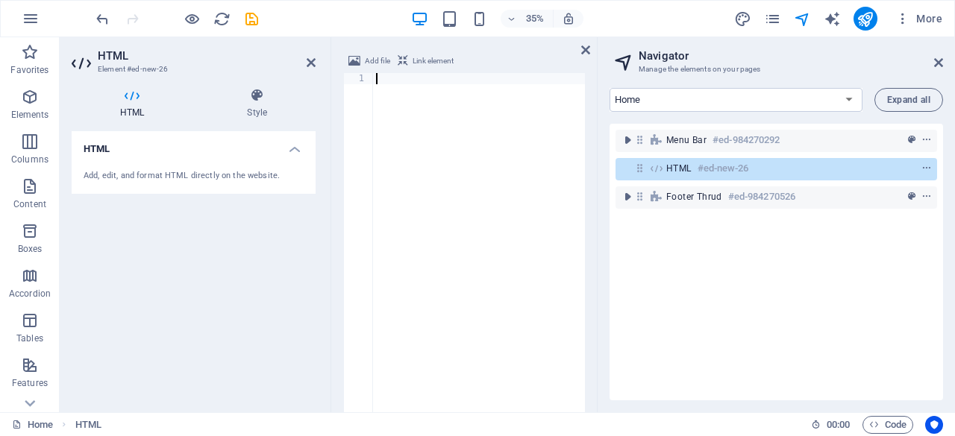
scroll to position [110, 0]
click at [433, 111] on div at bounding box center [479, 283] width 212 height 421
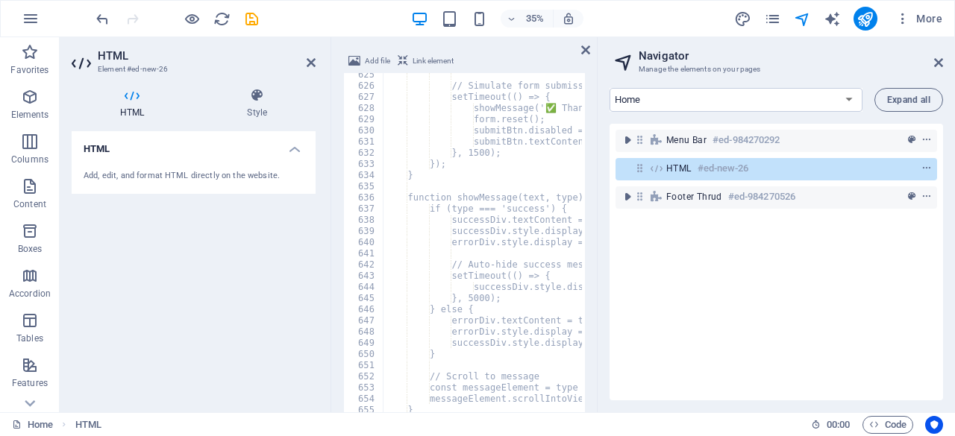
type textarea "<!DOCTYPE html>"
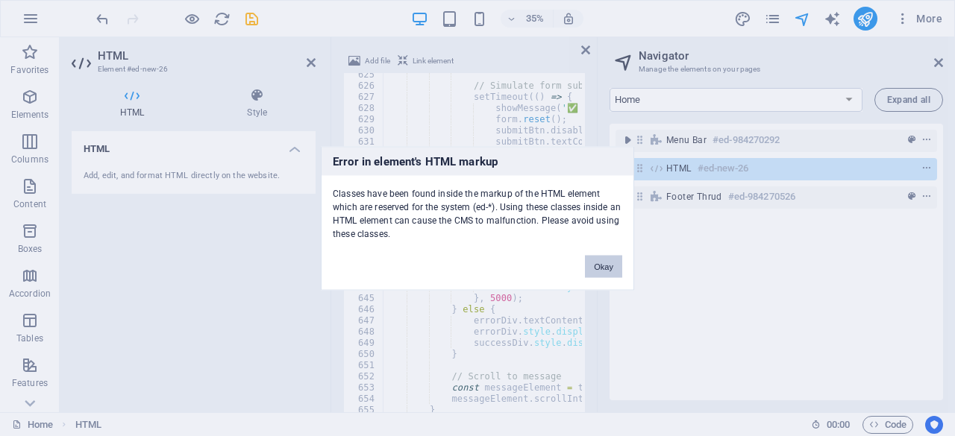
click at [610, 273] on button "Okay" at bounding box center [603, 266] width 37 height 22
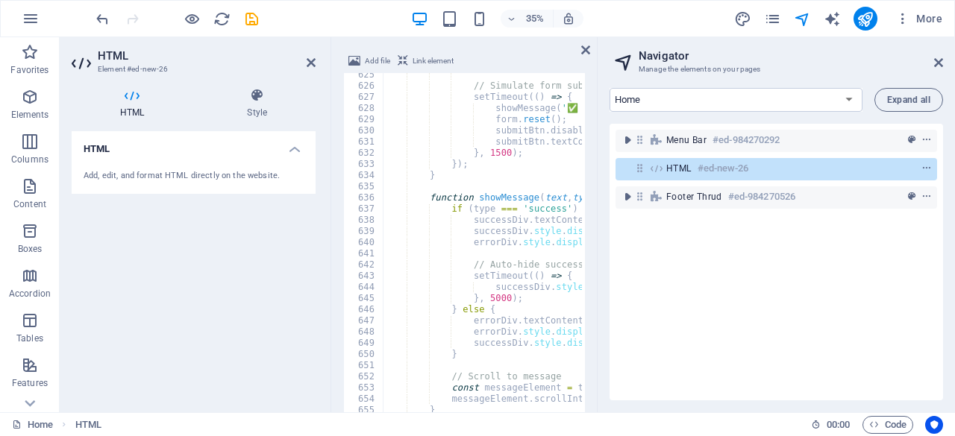
scroll to position [0, 0]
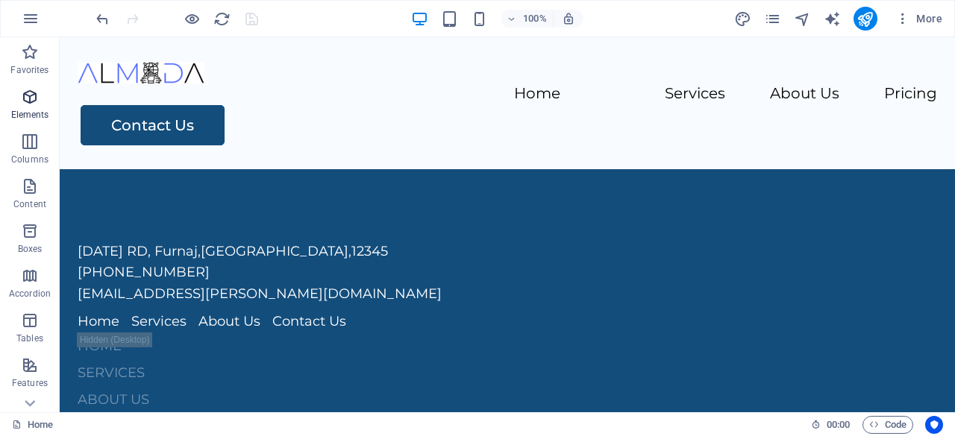
click at [34, 106] on span "Elements" at bounding box center [30, 106] width 60 height 36
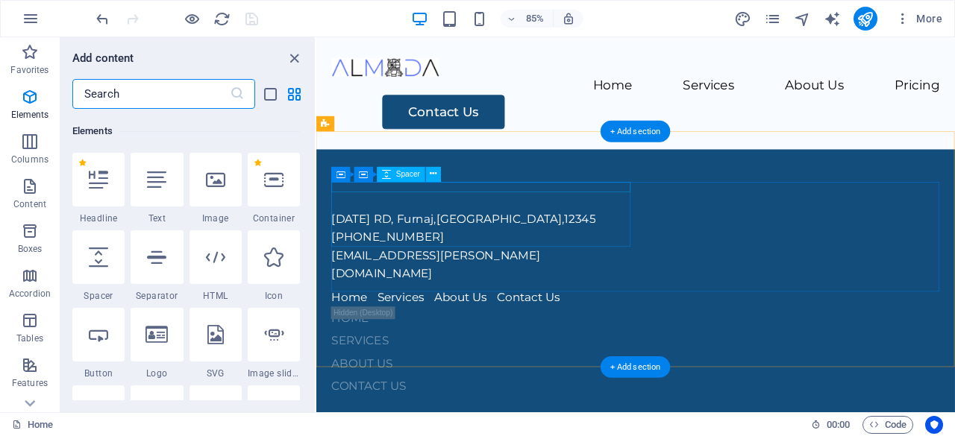
scroll to position [159, 0]
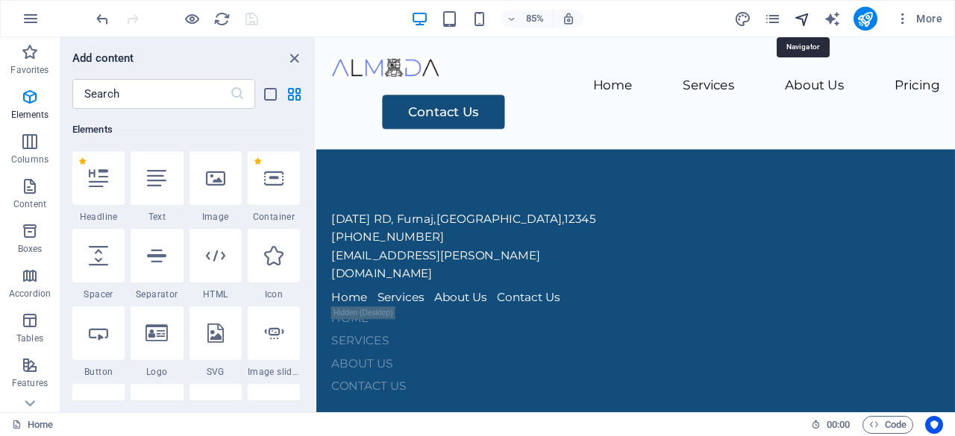
click at [807, 19] on icon "navigator" at bounding box center [802, 18] width 17 height 17
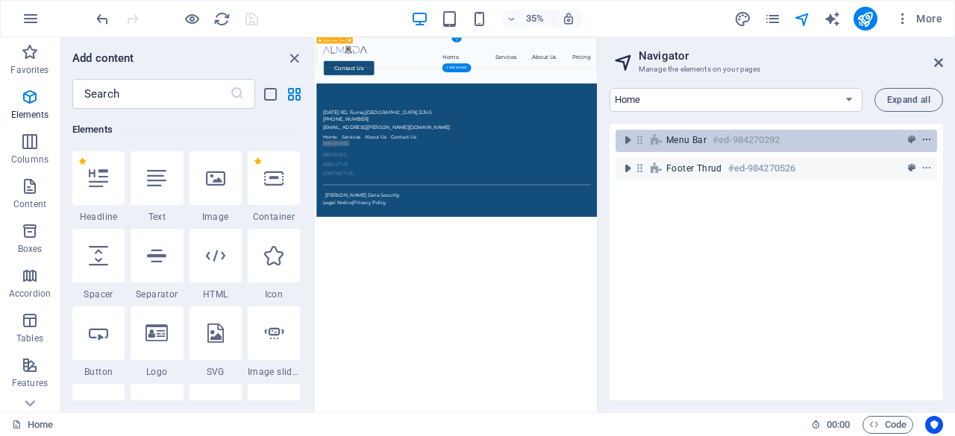
click at [925, 142] on icon "context-menu" at bounding box center [926, 140] width 10 height 10
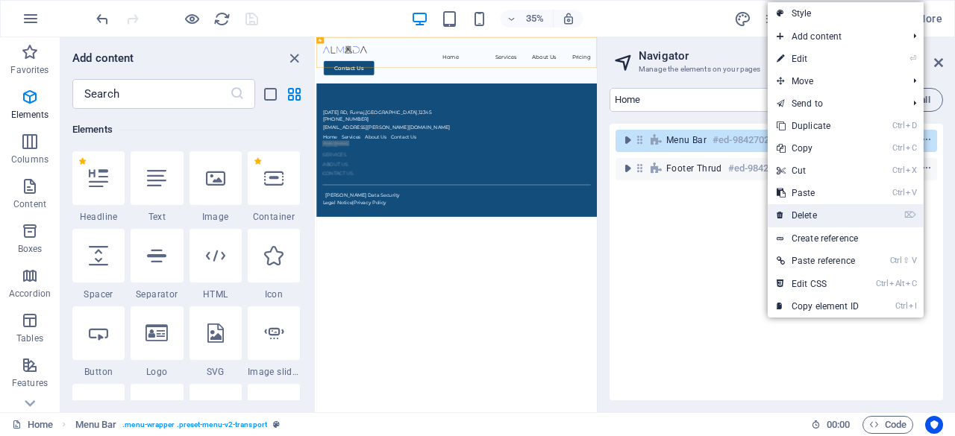
click at [826, 219] on link "⌦ Delete" at bounding box center [817, 215] width 100 height 22
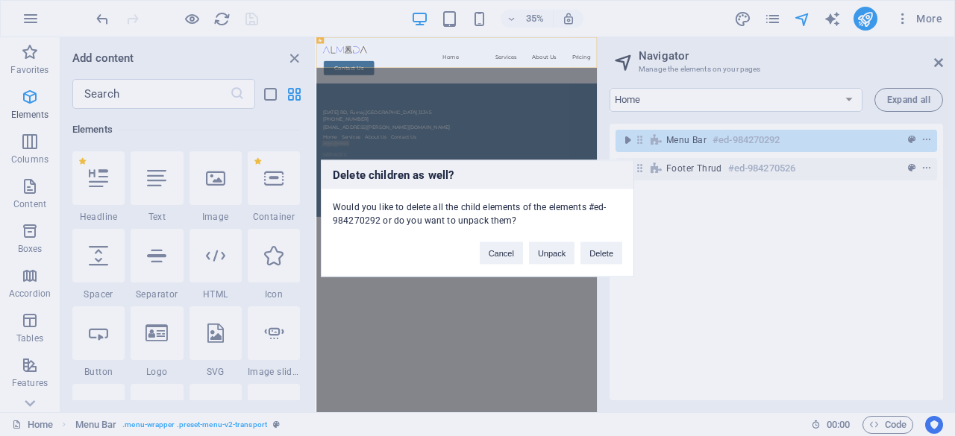
click at [611, 251] on button "Delete" at bounding box center [601, 253] width 42 height 22
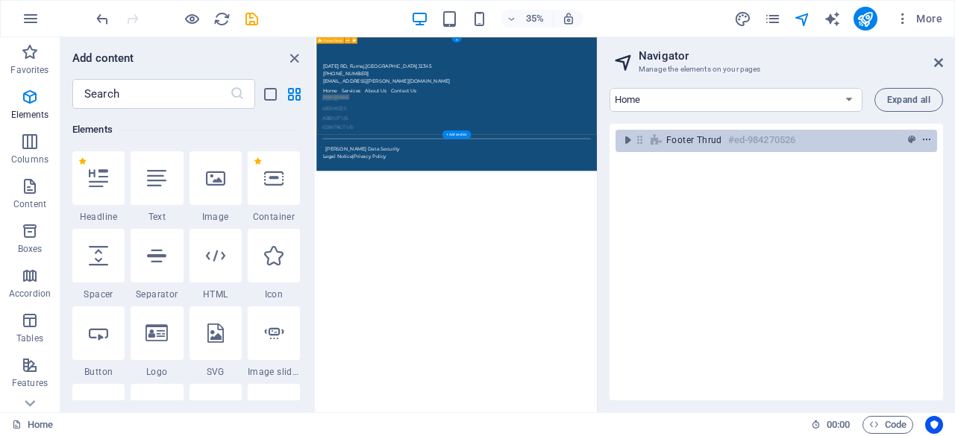
click at [923, 138] on icon "context-menu" at bounding box center [926, 140] width 10 height 10
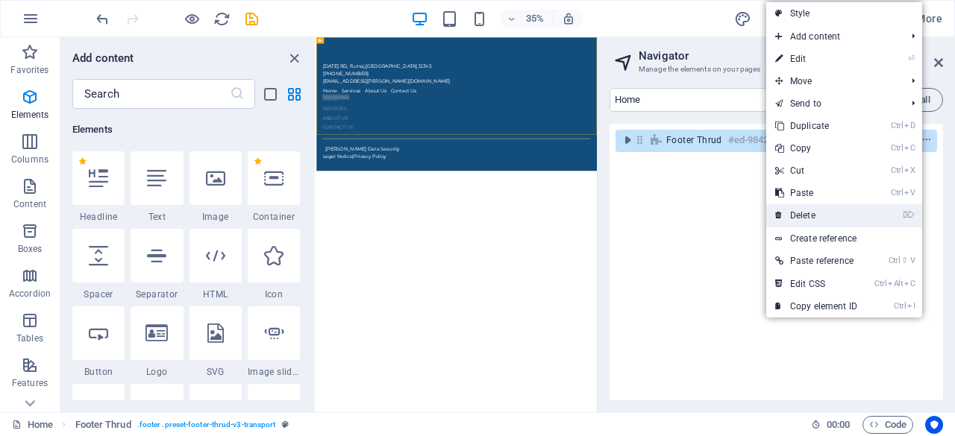
click at [817, 214] on link "⌦ Delete" at bounding box center [816, 215] width 100 height 22
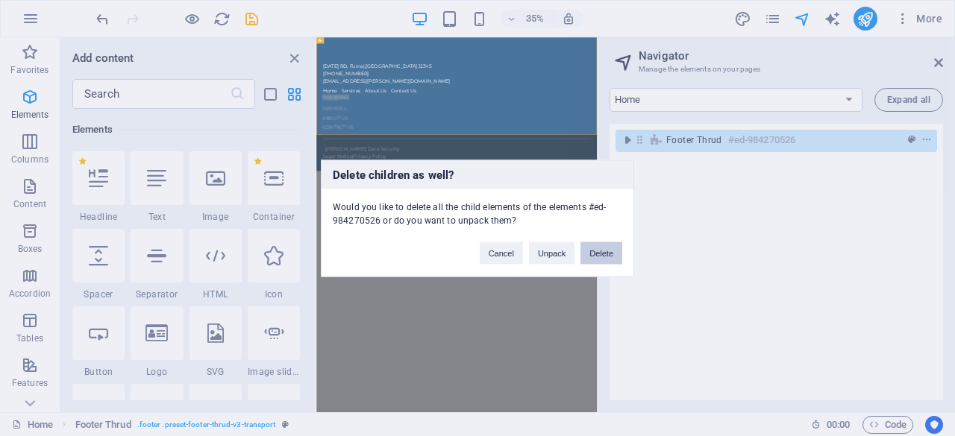
click at [604, 256] on button "Delete" at bounding box center [601, 253] width 42 height 22
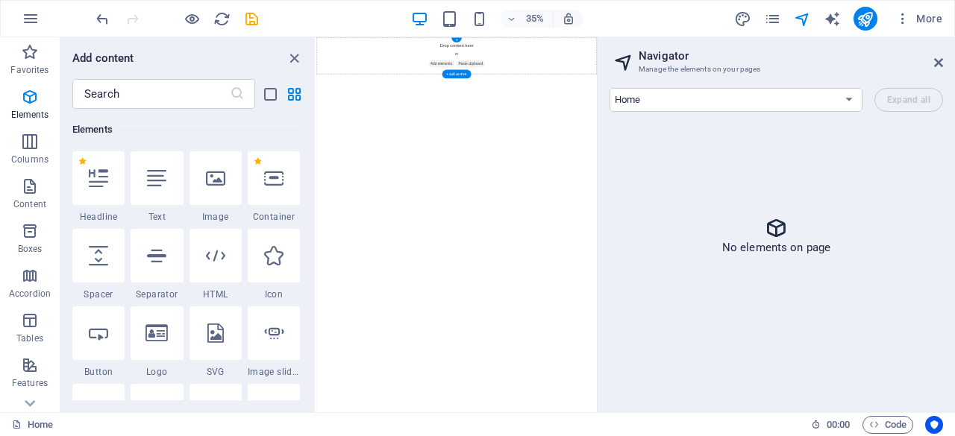
click at [670, 107] on span "Add elements" at bounding box center [673, 112] width 74 height 21
click at [227, 260] on div at bounding box center [215, 256] width 52 height 54
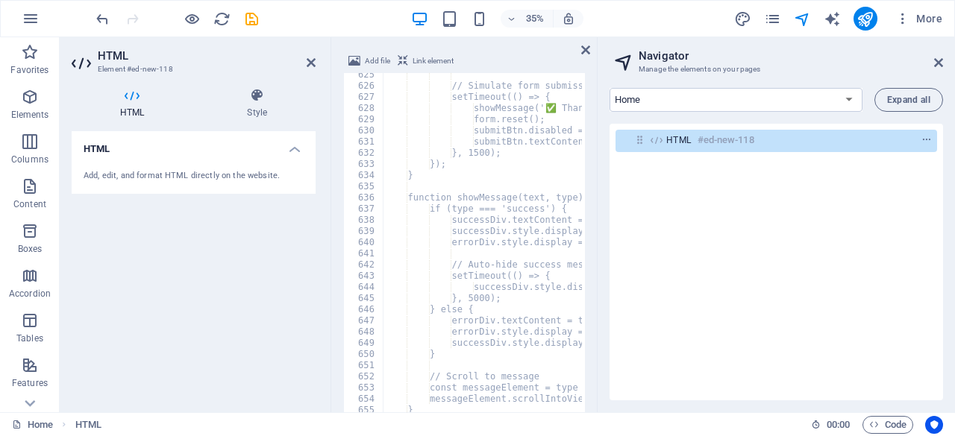
scroll to position [6985, 0]
type textarea "<!DOCTYPE html>"
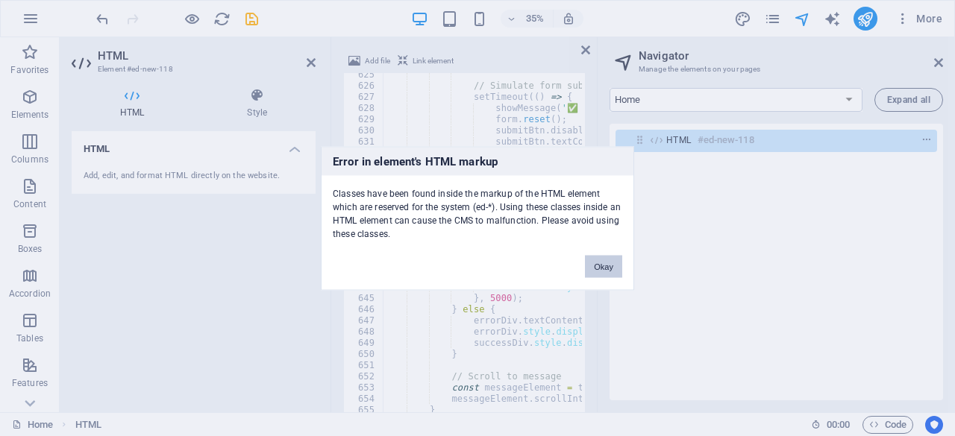
click at [614, 266] on button "Okay" at bounding box center [603, 266] width 37 height 22
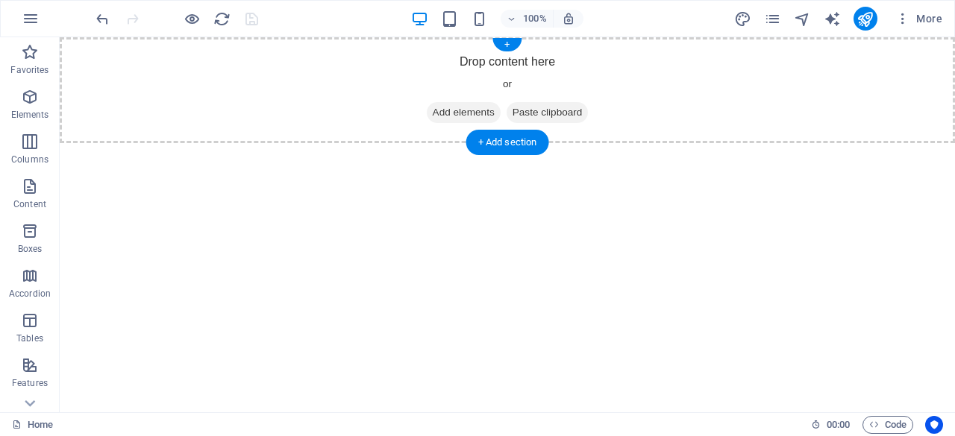
click at [557, 108] on span "Paste clipboard" at bounding box center [547, 112] width 82 height 21
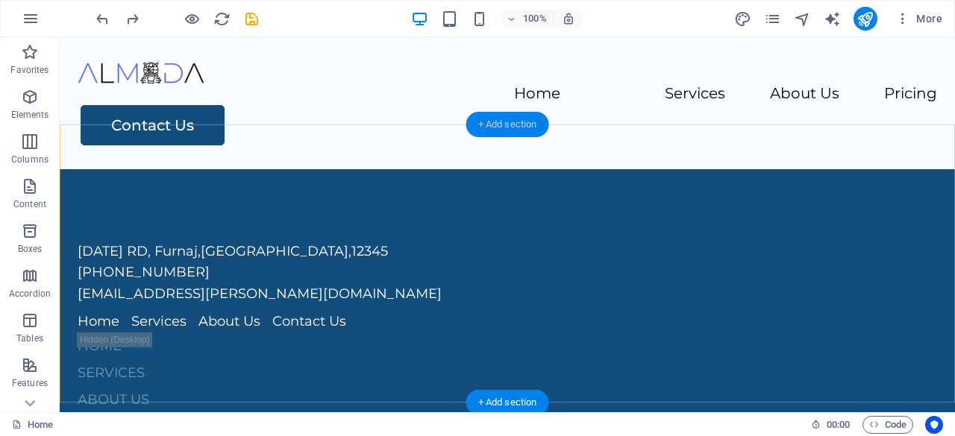
click at [491, 125] on div "+ Add section" at bounding box center [507, 124] width 83 height 25
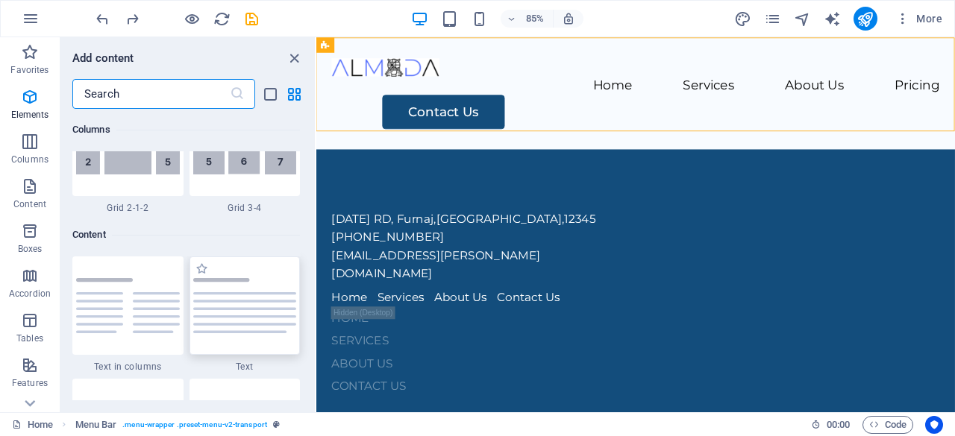
scroll to position [2610, 0]
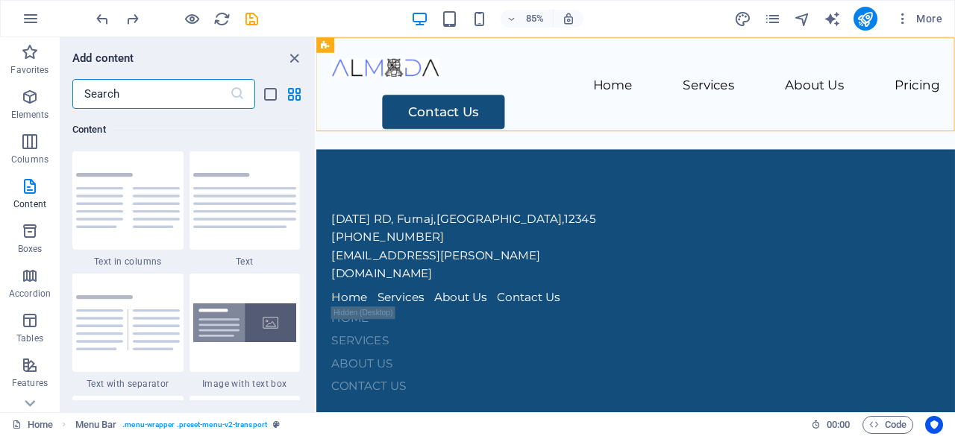
click at [160, 95] on input "text" at bounding box center [150, 94] width 157 height 30
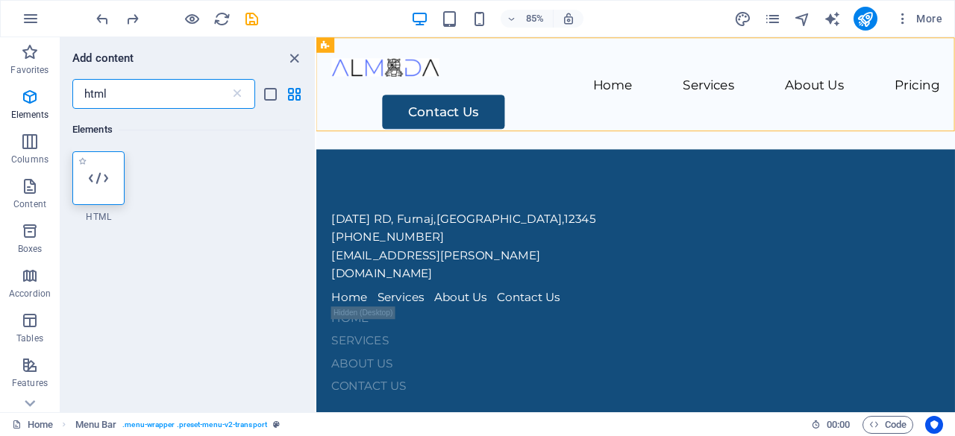
scroll to position [0, 0]
type input "html"
click at [92, 171] on icon at bounding box center [98, 178] width 19 height 19
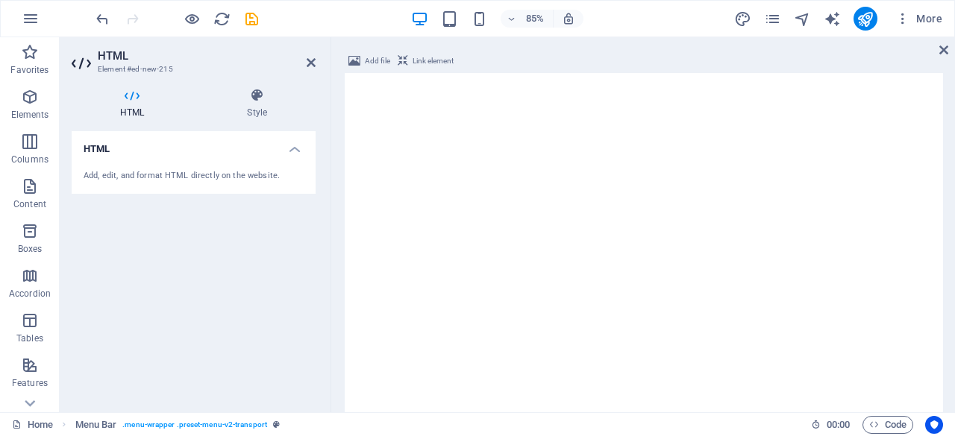
scroll to position [110, 0]
click at [450, 101] on div at bounding box center [658, 283] width 570 height 421
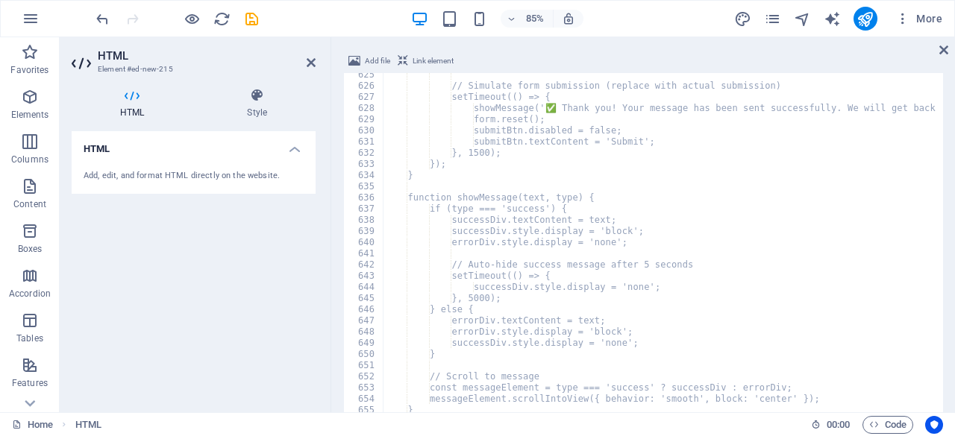
scroll to position [6985, 0]
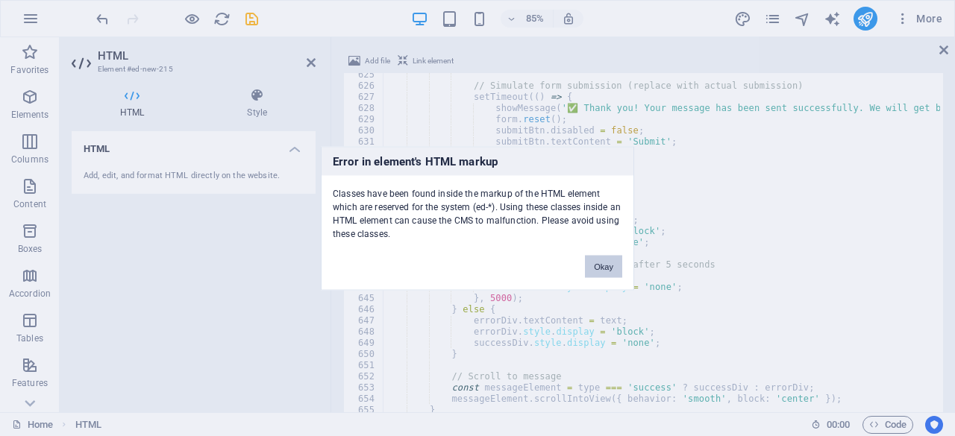
click at [607, 269] on button "Okay" at bounding box center [603, 266] width 37 height 22
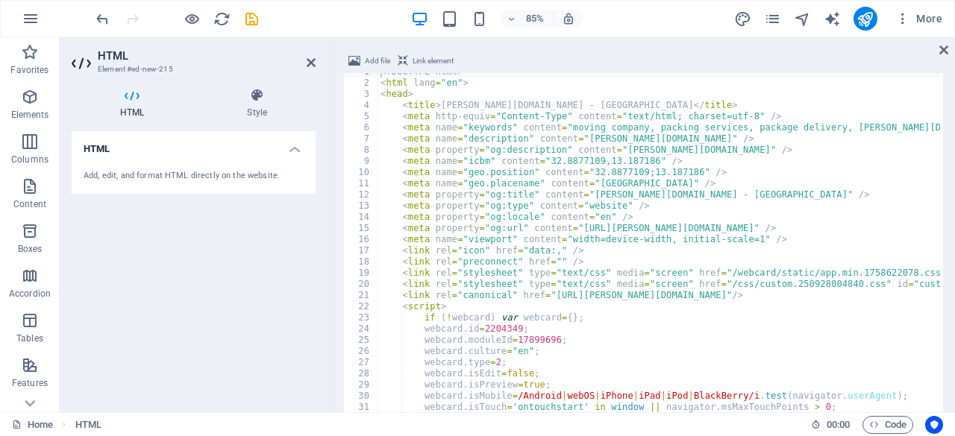
scroll to position [0, 0]
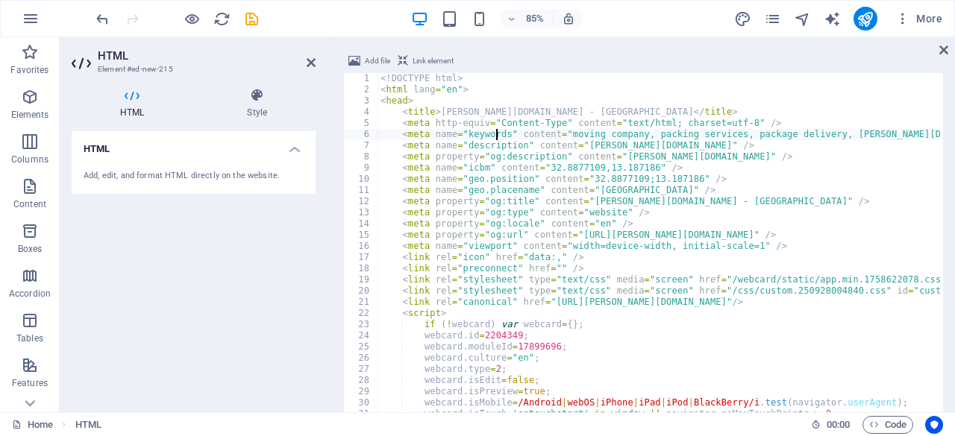
drag, startPoint x: 379, startPoint y: 83, endPoint x: 396, endPoint y: 125, distance: 45.8
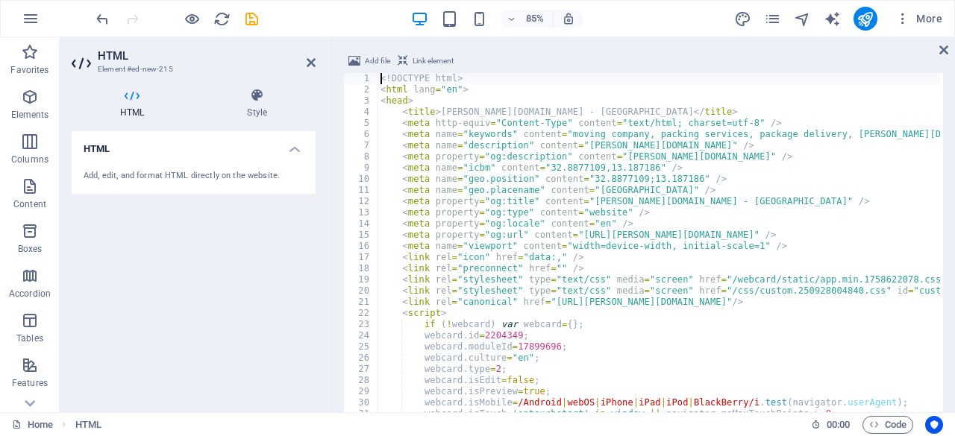
drag, startPoint x: 403, startPoint y: 136, endPoint x: 427, endPoint y: 167, distance: 38.8
drag, startPoint x: 439, startPoint y: 192, endPoint x: 461, endPoint y: 263, distance: 75.0
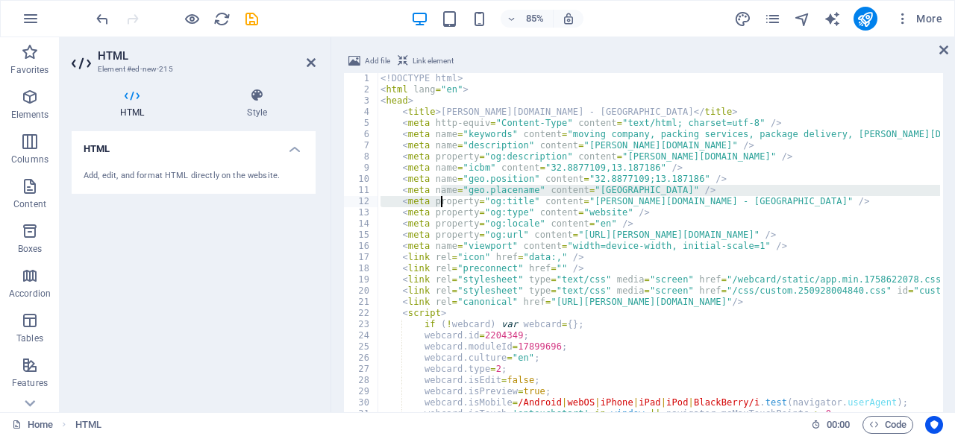
type textarea "<link rel="stylesheet" type="text/css" media="screen" href="/webcard/static/app…"
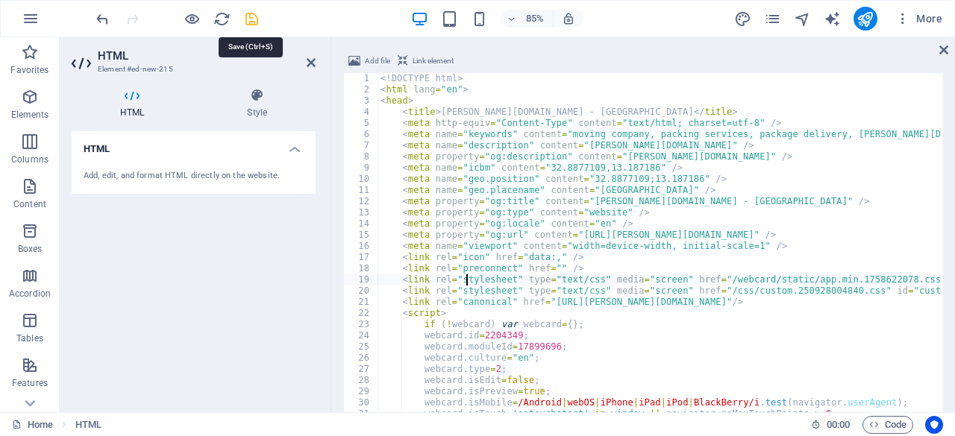
click at [254, 22] on icon "save" at bounding box center [251, 18] width 17 height 17
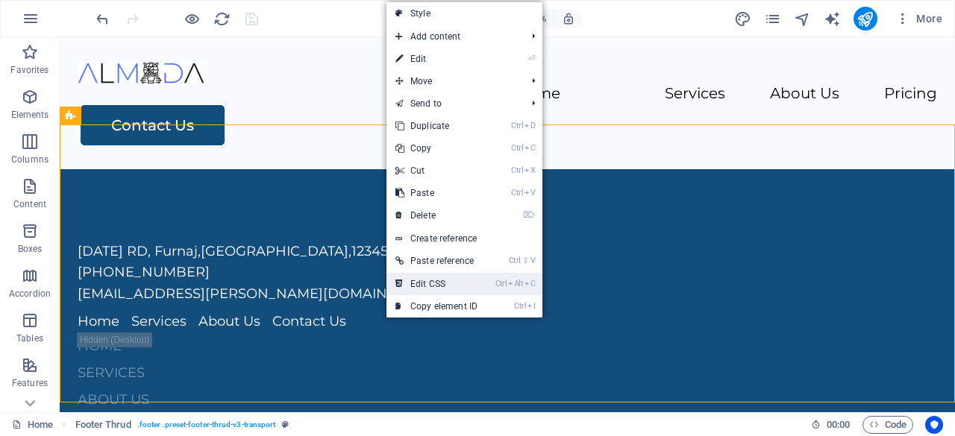
click at [449, 286] on link "Ctrl Alt C Edit CSS" at bounding box center [436, 284] width 100 height 22
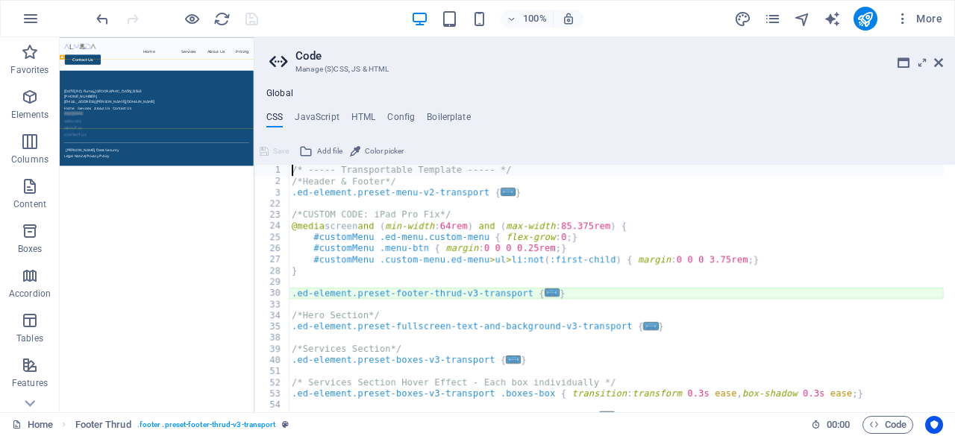
type textarea "@include footer-thrud-v3($background: $color-secondary, $columns: (2, 2, 1));"
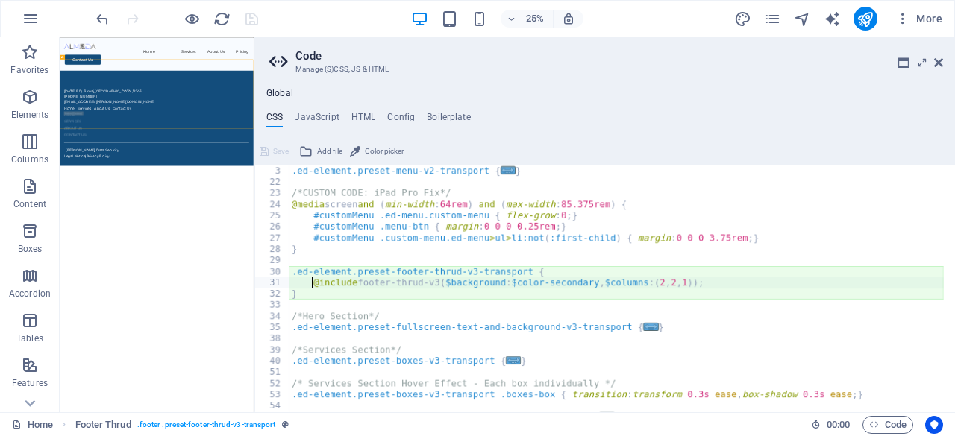
scroll to position [22, 0]
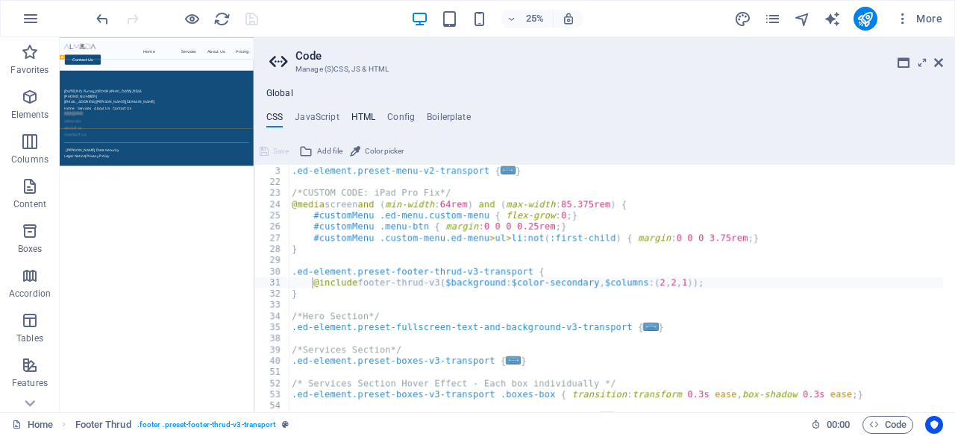
click at [359, 117] on h4 "HTML" at bounding box center [363, 120] width 25 height 16
type textarea "<a href="#main-content" class="wv-link-content button">Skip to main content</a>"
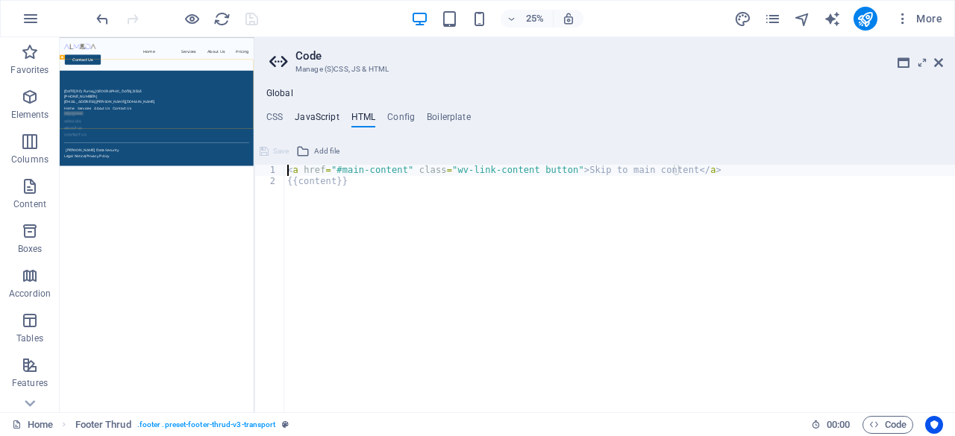
click at [318, 121] on h4 "JavaScript" at bounding box center [317, 120] width 44 height 16
type textarea "// Enhanced form handling with better error reporting"
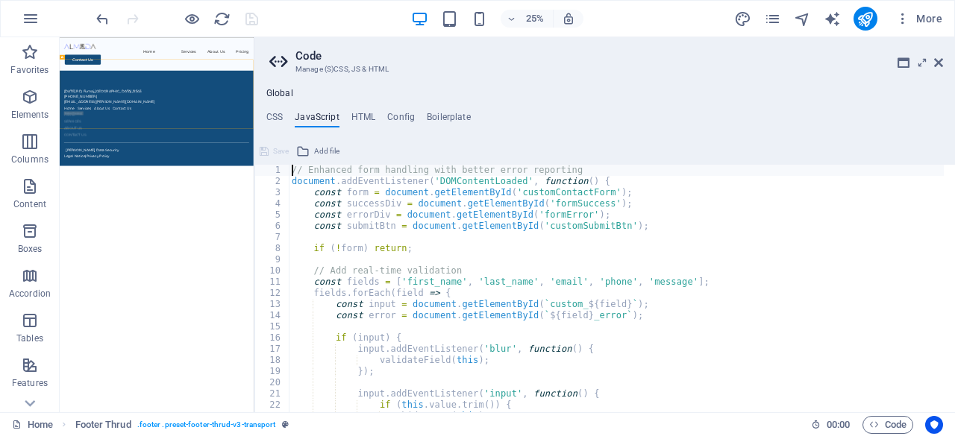
click at [285, 116] on ul "CSS JavaScript HTML Config Boilerplate" at bounding box center [604, 120] width 700 height 16
click at [271, 123] on h4 "CSS" at bounding box center [274, 120] width 16 height 16
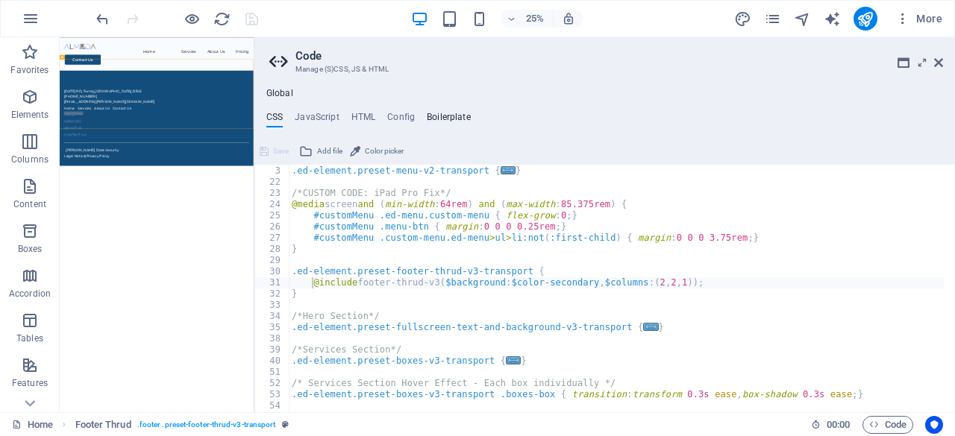
click at [437, 121] on h4 "Boilerplate" at bounding box center [449, 120] width 44 height 16
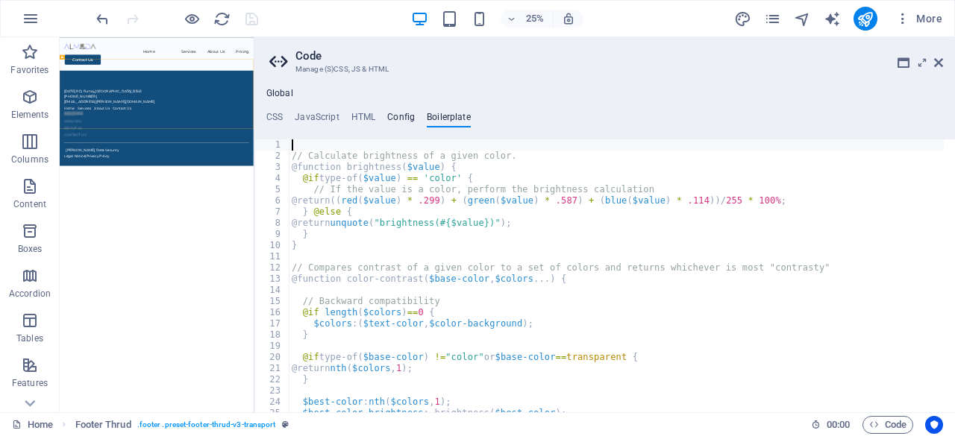
click at [400, 122] on h4 "Config" at bounding box center [401, 120] width 28 height 16
type textarea "$color-background: #ffffff;"
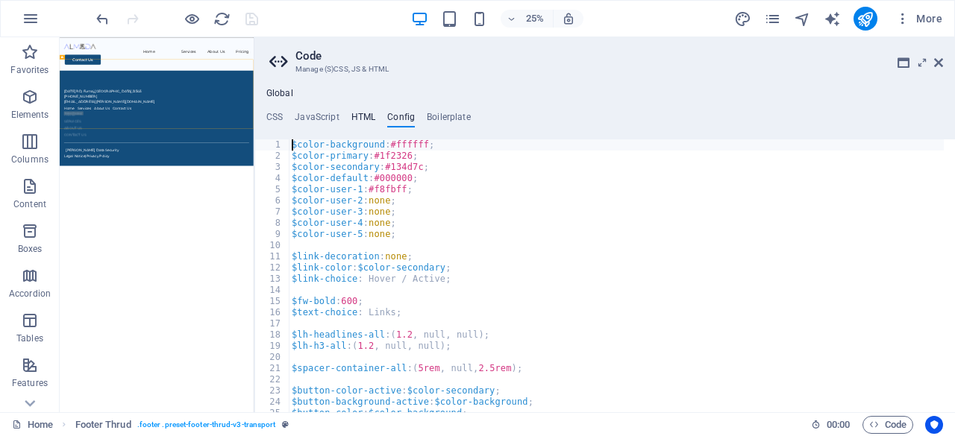
click at [361, 123] on h4 "HTML" at bounding box center [363, 120] width 25 height 16
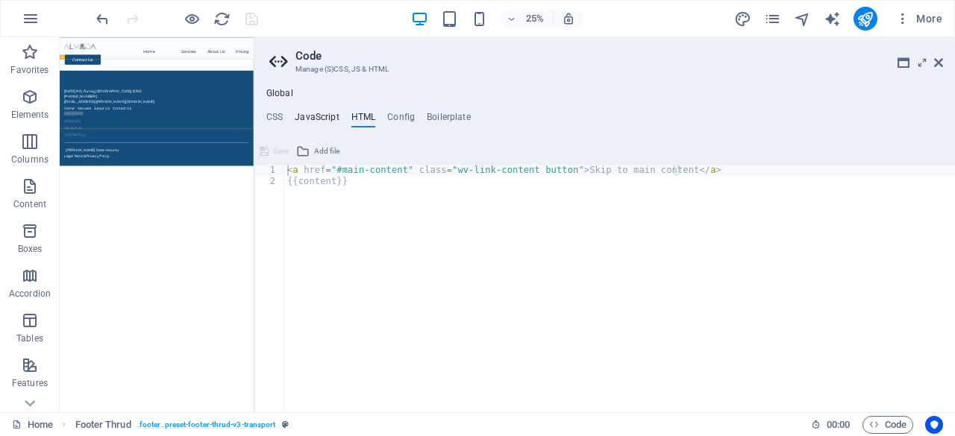
click at [330, 118] on h4 "JavaScript" at bounding box center [317, 120] width 44 height 16
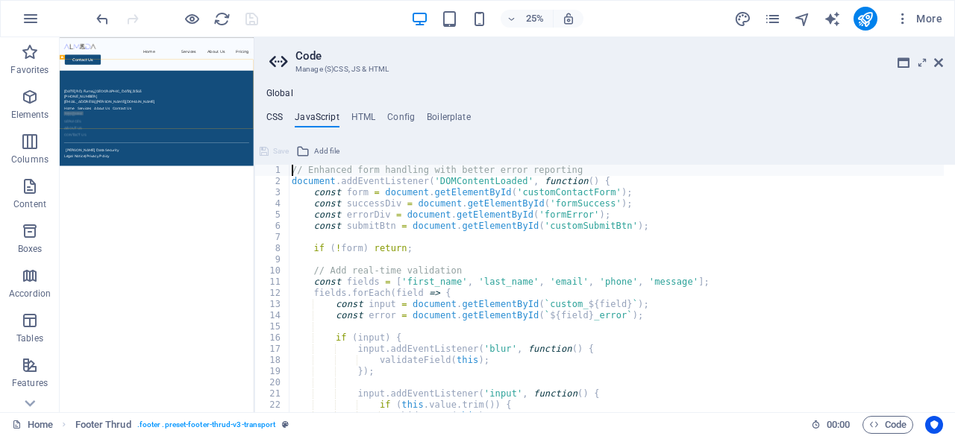
click at [279, 116] on h4 "CSS" at bounding box center [274, 120] width 16 height 16
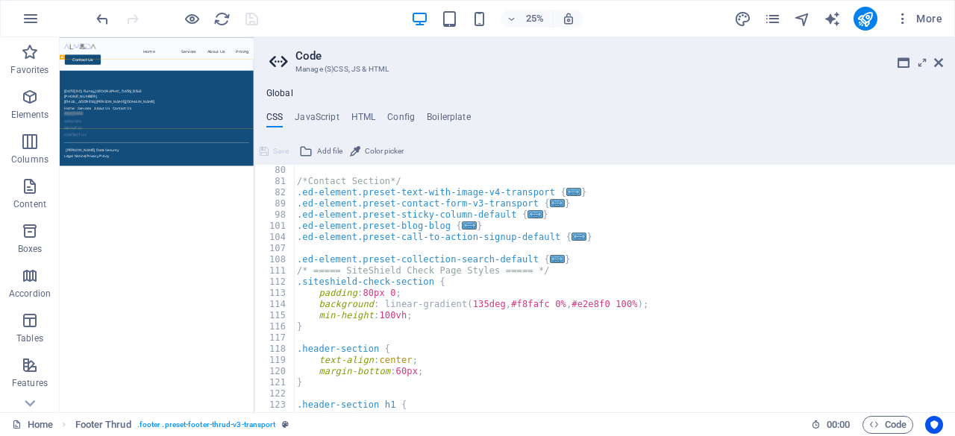
scroll to position [0, 0]
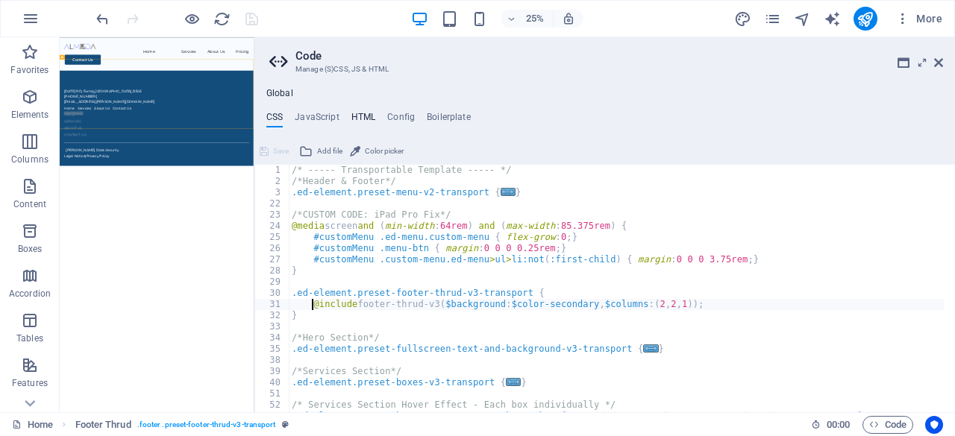
click at [371, 122] on h4 "HTML" at bounding box center [363, 120] width 25 height 16
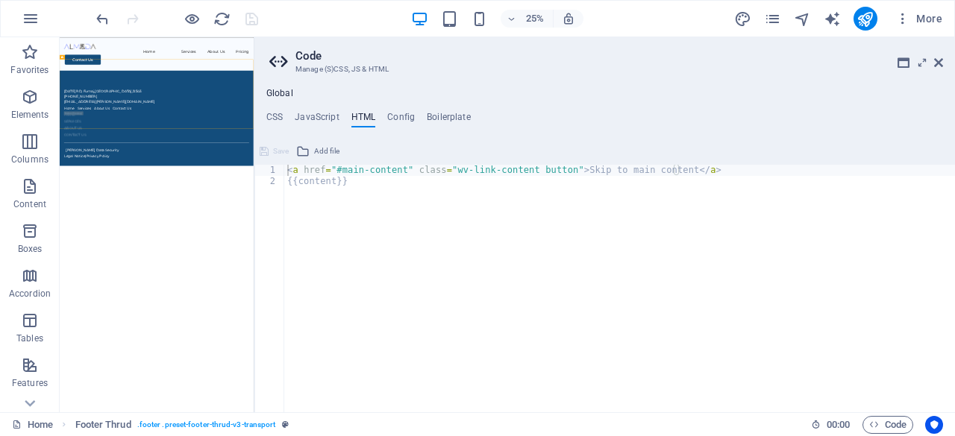
click at [424, 436] on html "Skip to main content Menu Home Services About Us Pricing Contact Us [DATE][STRE…" at bounding box center [448, 293] width 776 height 513
click at [941, 60] on icon at bounding box center [938, 63] width 9 height 12
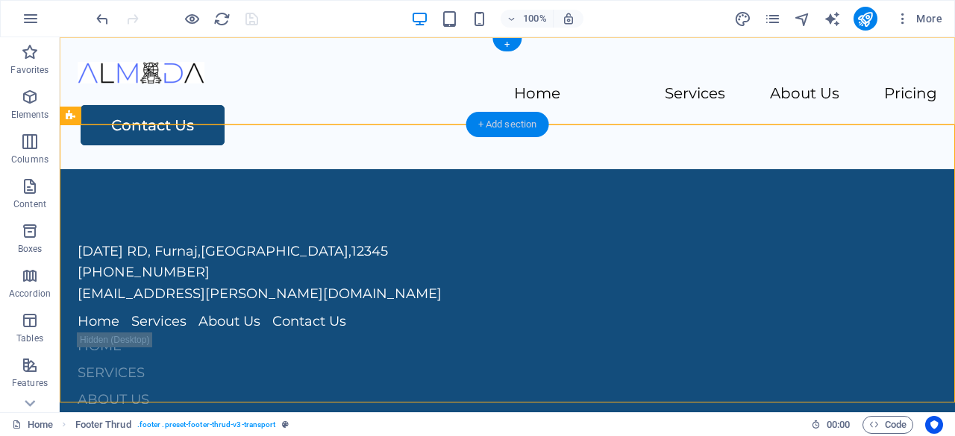
drag, startPoint x: 503, startPoint y: 123, endPoint x: 211, endPoint y: 104, distance: 292.2
click at [503, 123] on div "+ Add section" at bounding box center [507, 124] width 83 height 25
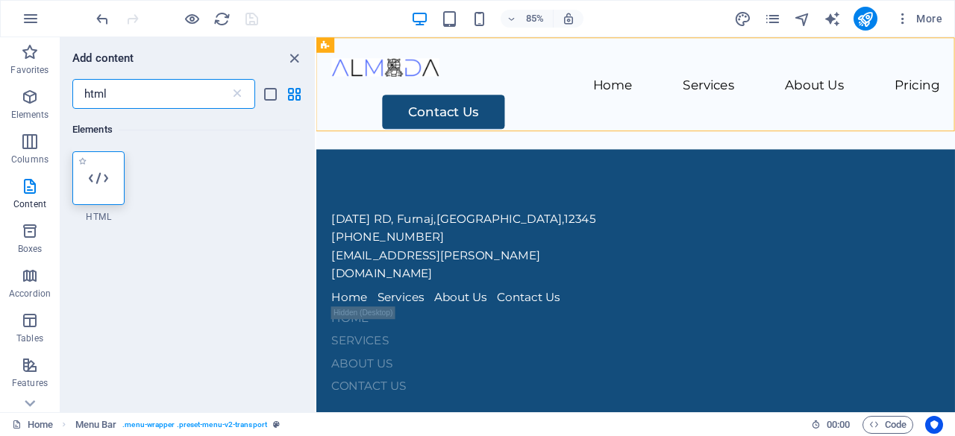
click at [107, 172] on icon at bounding box center [98, 178] width 19 height 19
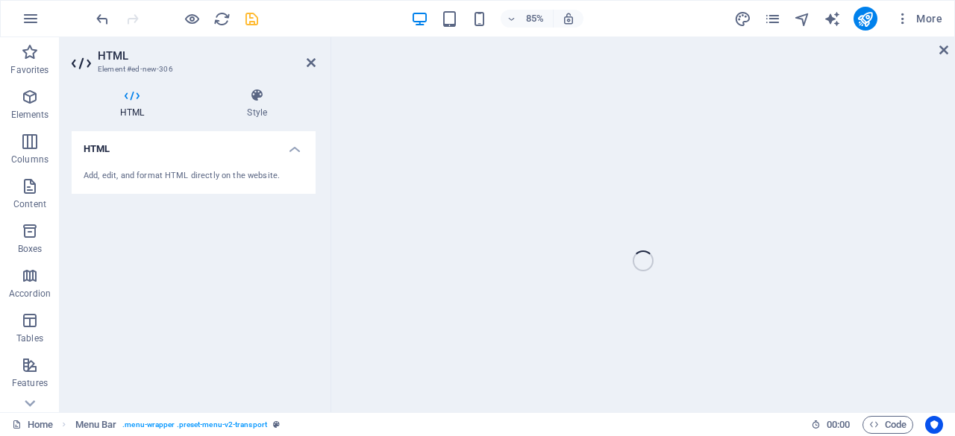
scroll to position [110, 0]
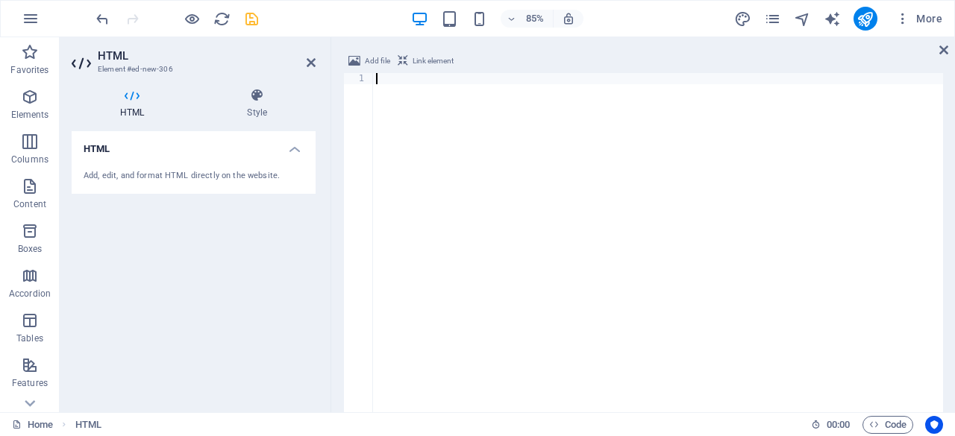
click at [500, 151] on div at bounding box center [658, 283] width 570 height 421
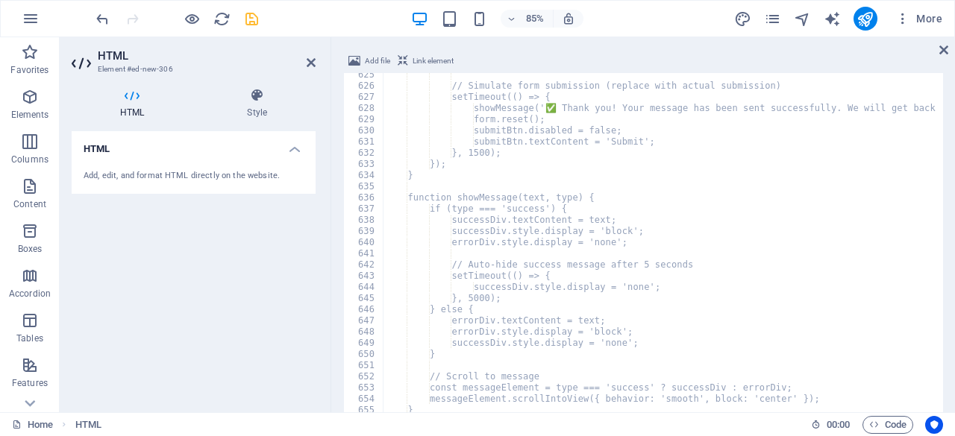
scroll to position [6985, 0]
type textarea "<!DOCTYPE html>"
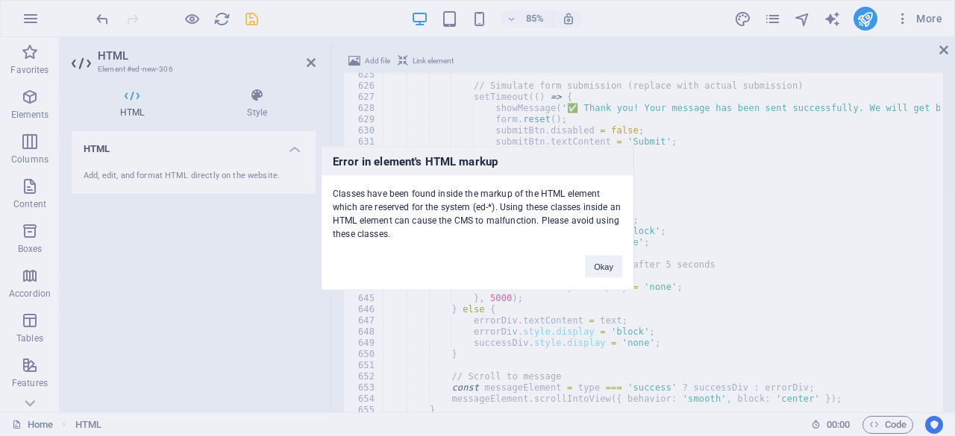
drag, startPoint x: 335, startPoint y: 157, endPoint x: 398, endPoint y: 248, distance: 110.5
click at [398, 248] on div "Error in element's HTML markup Classes have been found inside the markup of the…" at bounding box center [477, 218] width 313 height 144
copy div "Error in element's HTML markup Classes have been found inside the markup of the…"
click at [603, 263] on button "Okay" at bounding box center [603, 266] width 37 height 22
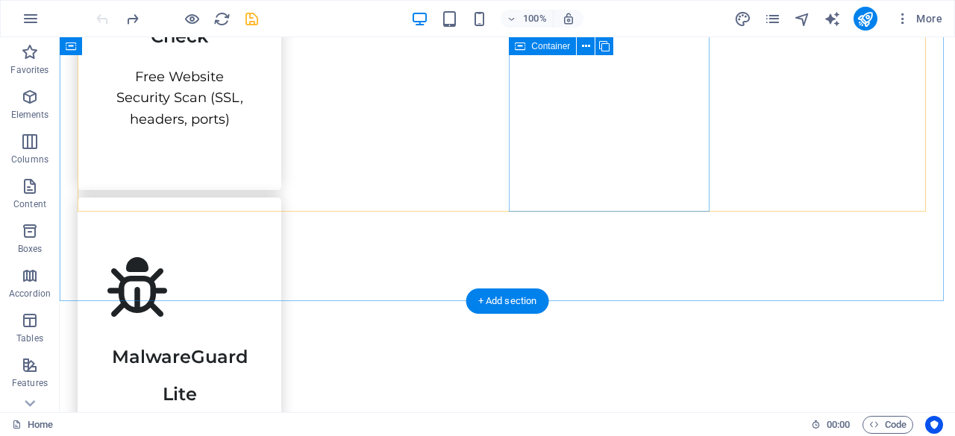
scroll to position [477, 0]
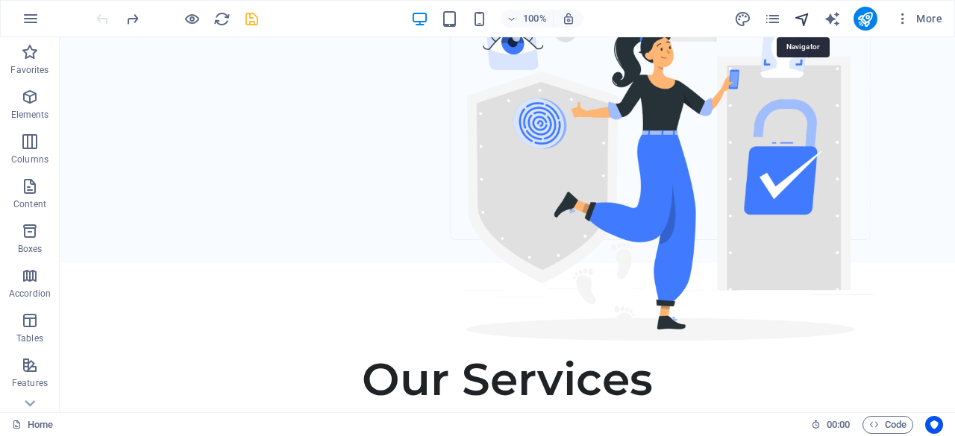
click at [802, 17] on icon "navigator" at bounding box center [802, 18] width 17 height 17
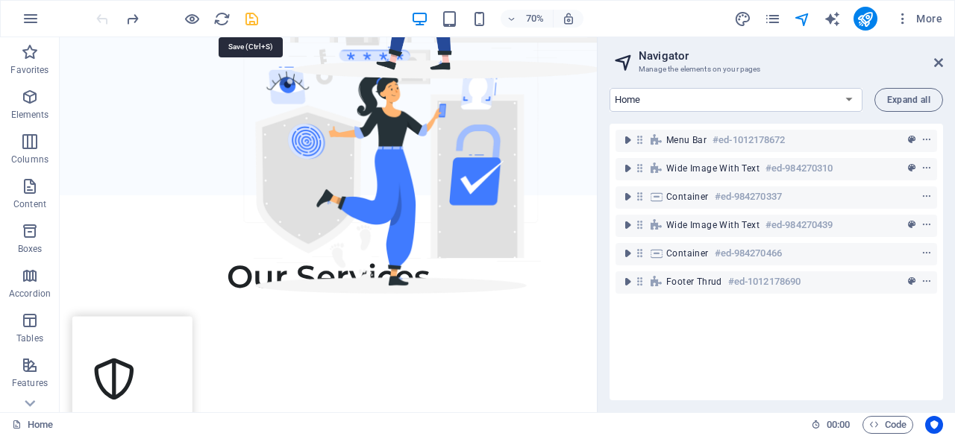
click at [257, 20] on icon "save" at bounding box center [251, 18] width 17 height 17
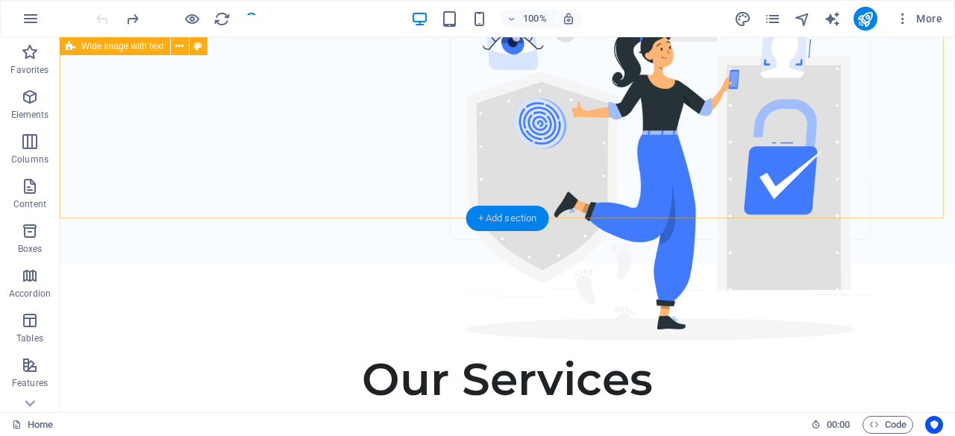
checkbox input "false"
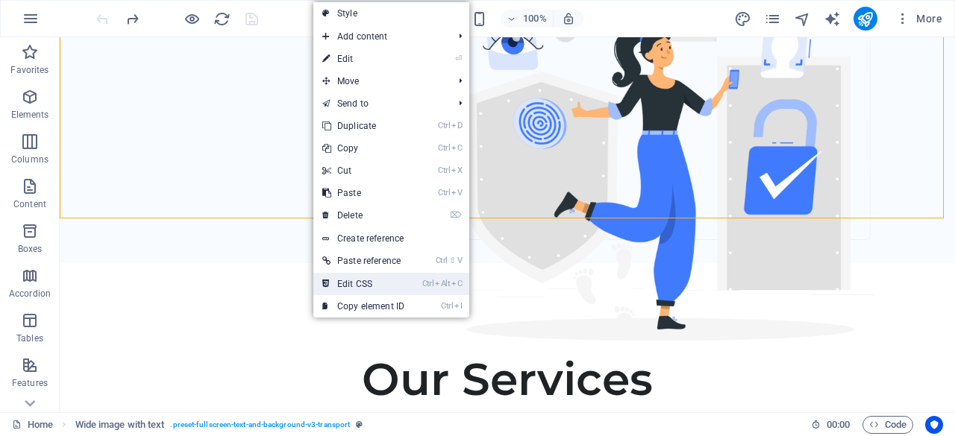
click at [395, 281] on link "Ctrl Alt C Edit CSS" at bounding box center [363, 284] width 100 height 22
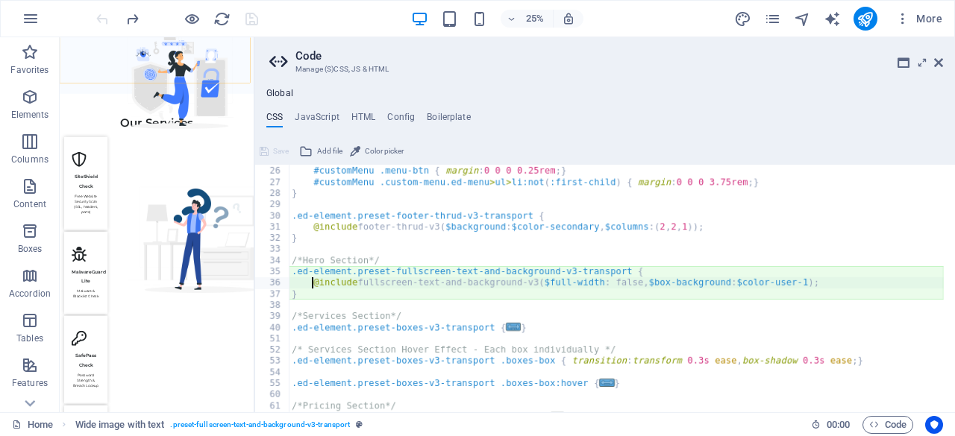
scroll to position [78, 0]
click at [376, 207] on div "#customMenu .ed-menu.custom-menu { flex-grow : 0 ; } #customMenu .menu-btn { ma…" at bounding box center [616, 289] width 655 height 270
click at [342, 272] on div "#customMenu .ed-menu.custom-menu { flex-grow : 0 ; } #customMenu .menu-btn { ma…" at bounding box center [616, 289] width 655 height 270
click at [347, 299] on div "#customMenu .ed-menu.custom-menu { flex-grow : 0 ; } #customMenu .menu-btn { ma…" at bounding box center [616, 289] width 655 height 270
click at [436, 313] on div "#customMenu .ed-menu.custom-menu { flex-grow : 0 ; } #customMenu .menu-btn { ma…" at bounding box center [616, 289] width 655 height 270
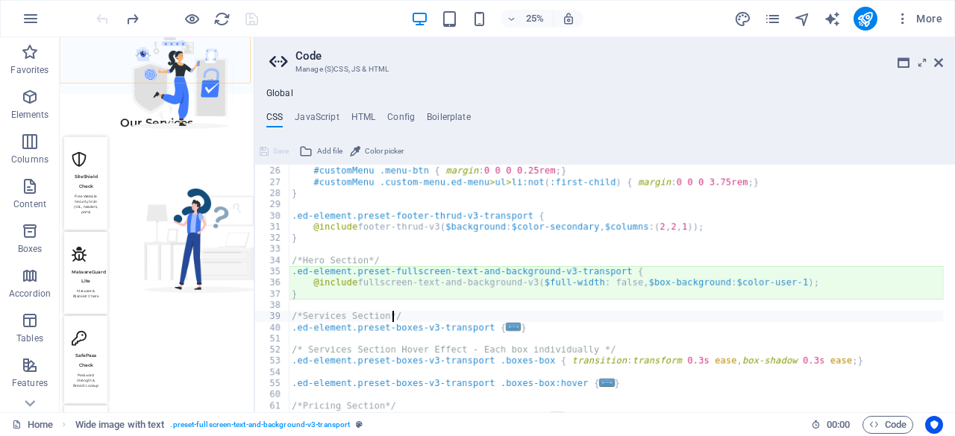
type textarea "} }"
